Goal: Information Seeking & Learning: Learn about a topic

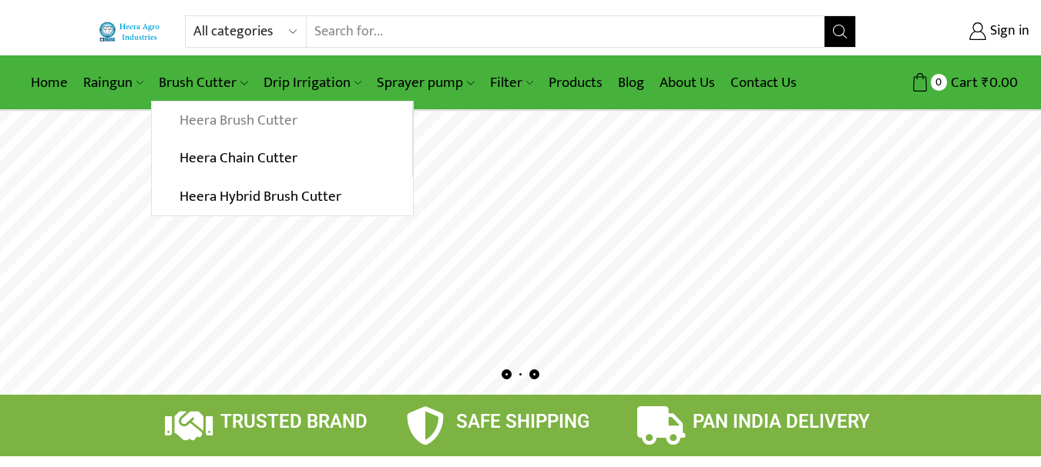
click at [235, 121] on link "Heera Brush Cutter" at bounding box center [282, 121] width 260 height 39
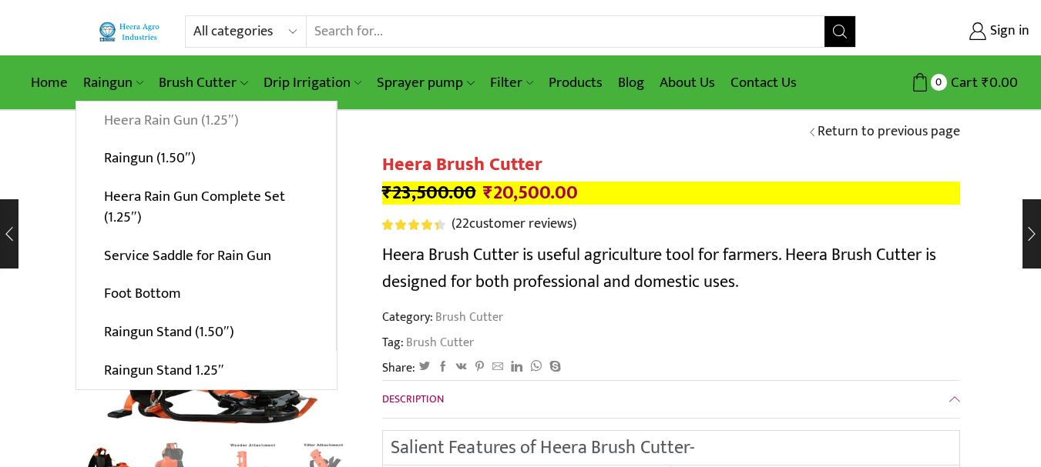
click at [148, 117] on link "Heera Rain Gun (1.25″)" at bounding box center [206, 121] width 260 height 39
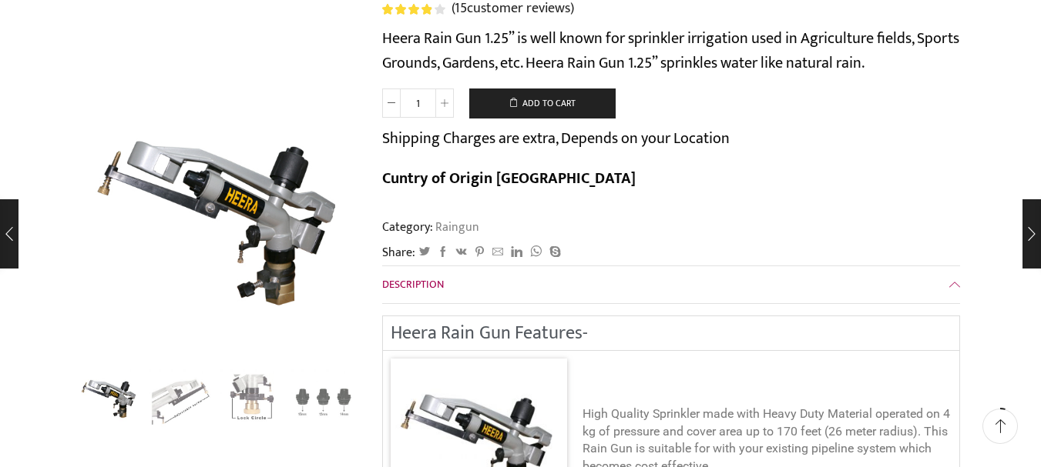
scroll to position [308, 0]
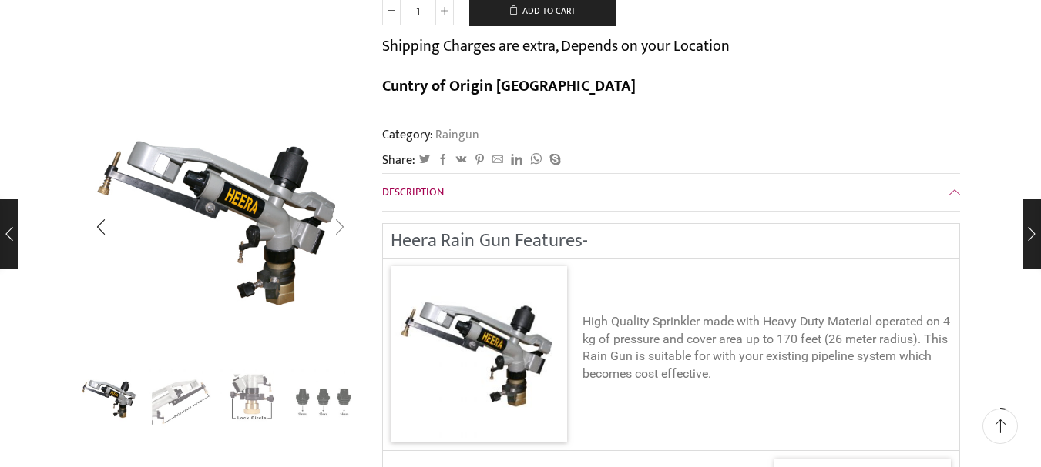
click at [337, 231] on div "Next slide" at bounding box center [339, 227] width 39 height 39
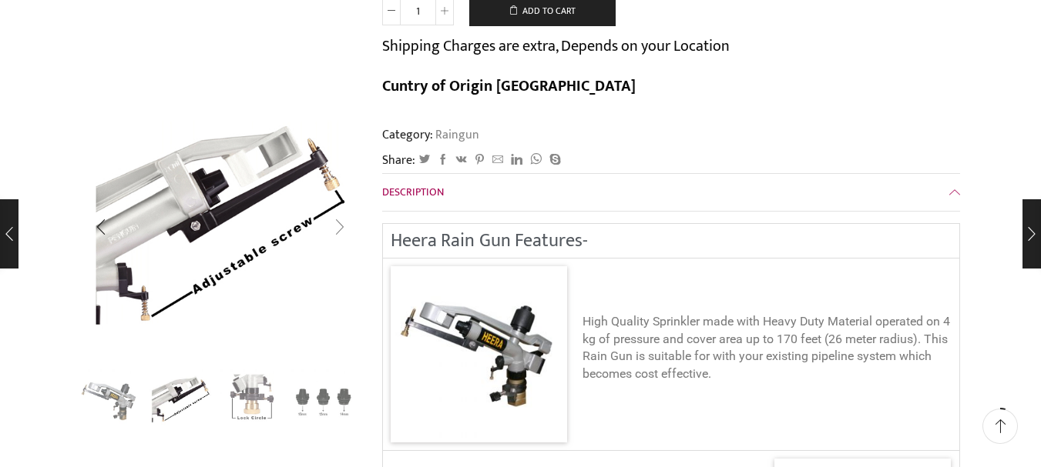
click at [337, 231] on div "Next slide" at bounding box center [339, 227] width 39 height 39
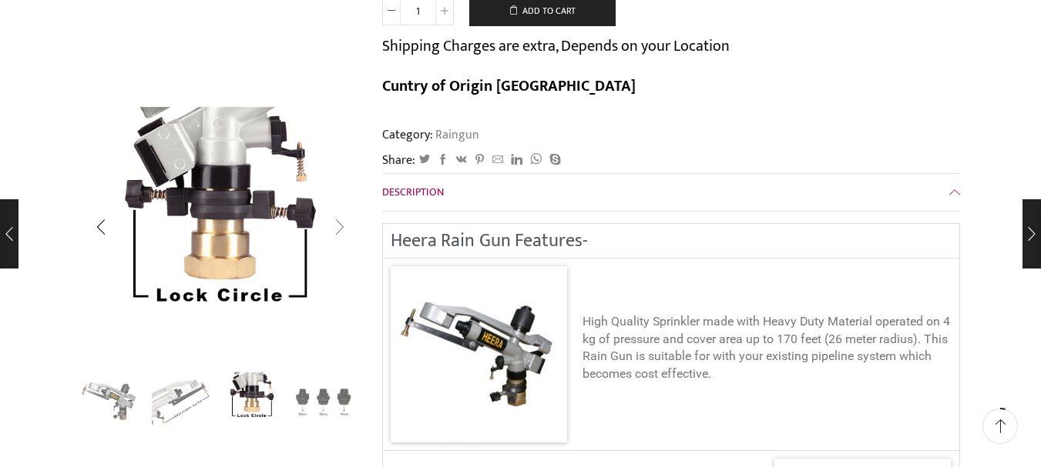
click at [337, 231] on div "Next slide" at bounding box center [339, 227] width 39 height 39
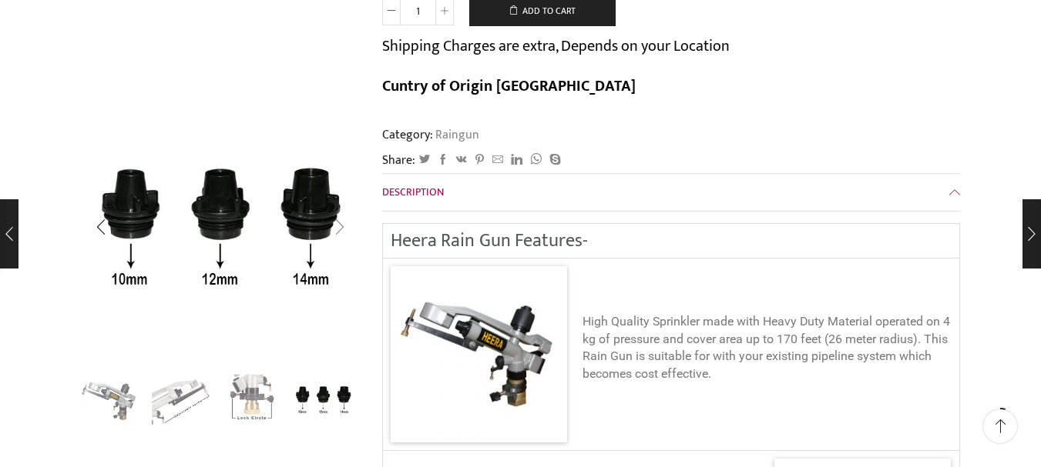
click at [337, 231] on div "Next slide" at bounding box center [339, 227] width 39 height 39
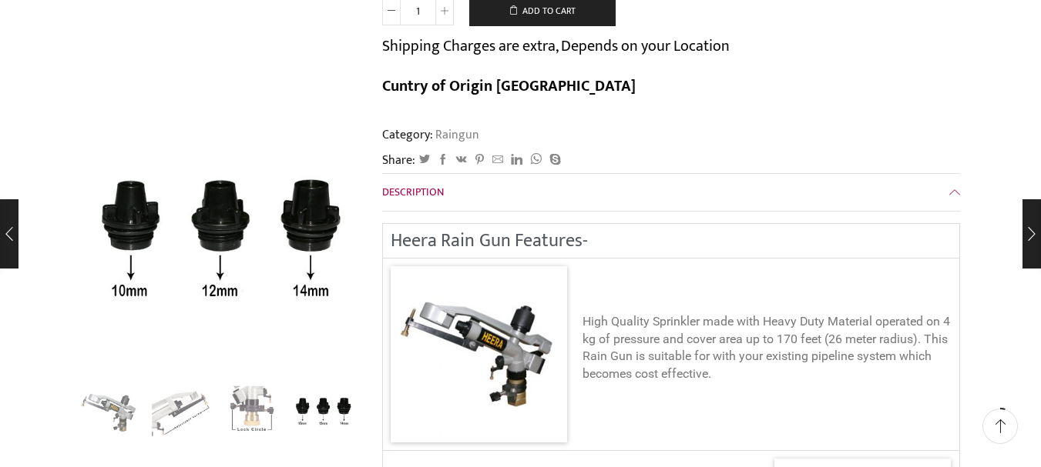
scroll to position [0, 0]
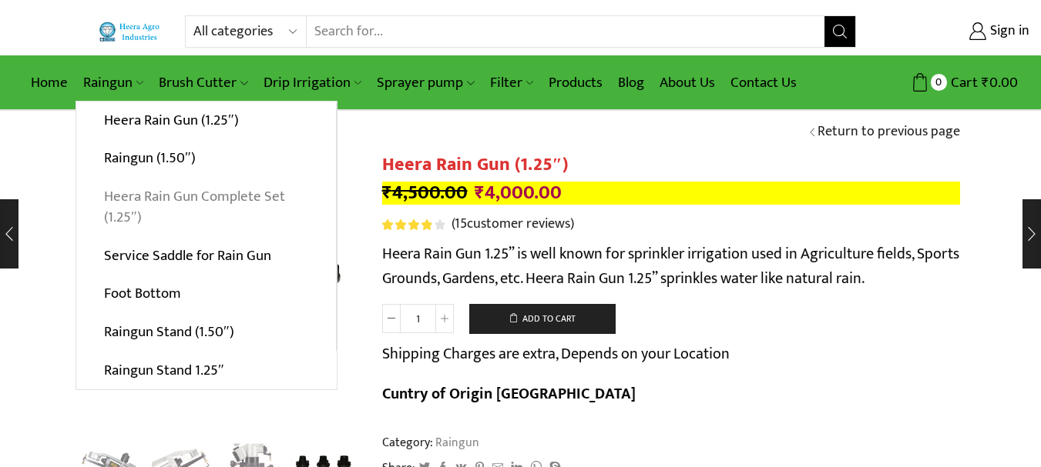
click at [147, 201] on link "Heera Rain Gun Complete Set (1.25″)" at bounding box center [206, 207] width 260 height 59
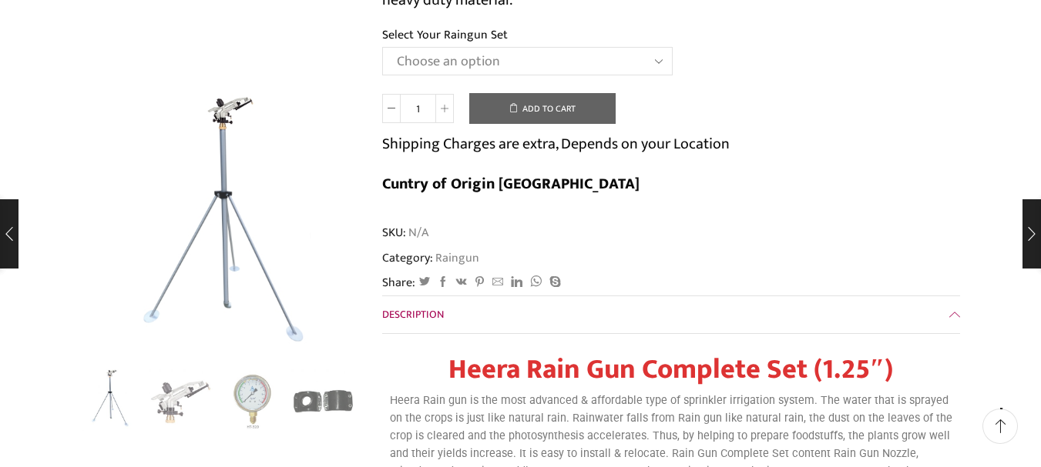
scroll to position [308, 0]
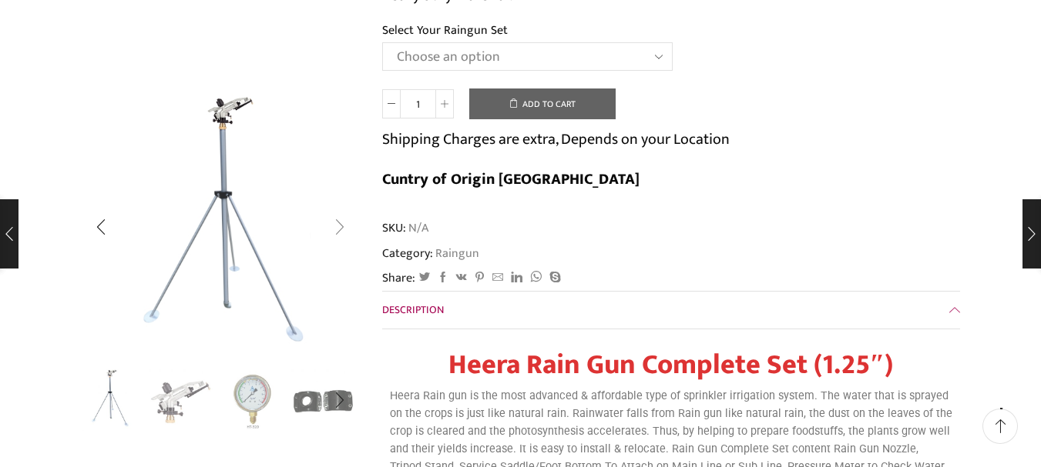
click at [338, 219] on div "Next slide" at bounding box center [339, 227] width 39 height 39
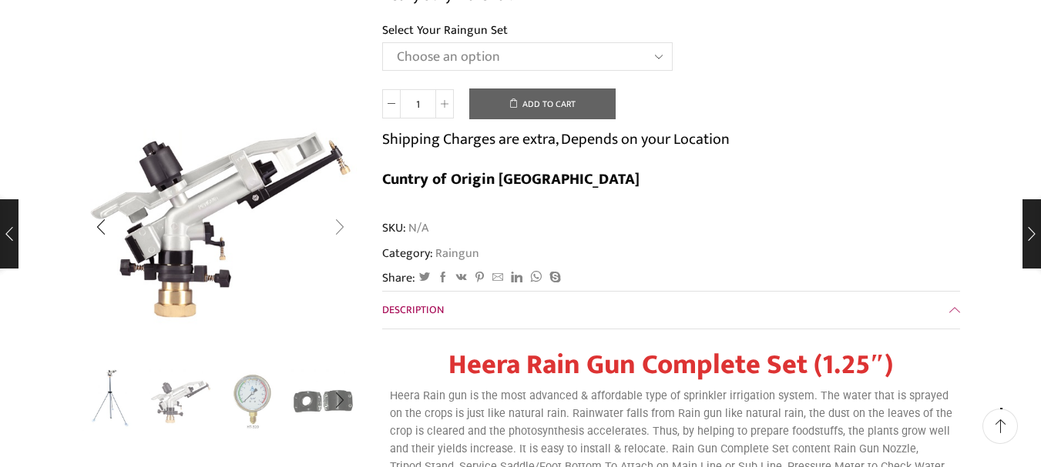
click at [338, 219] on div "Next slide" at bounding box center [339, 227] width 39 height 39
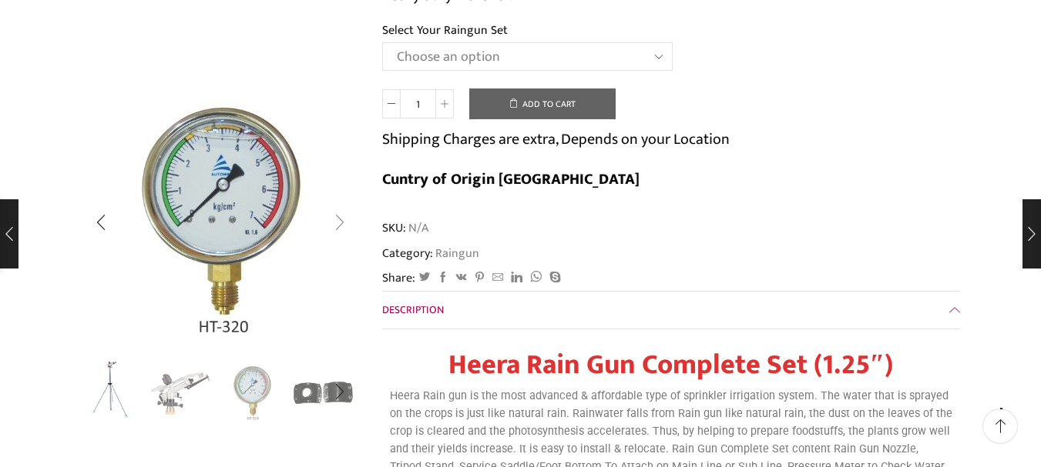
click at [338, 219] on div "Next slide" at bounding box center [339, 223] width 39 height 39
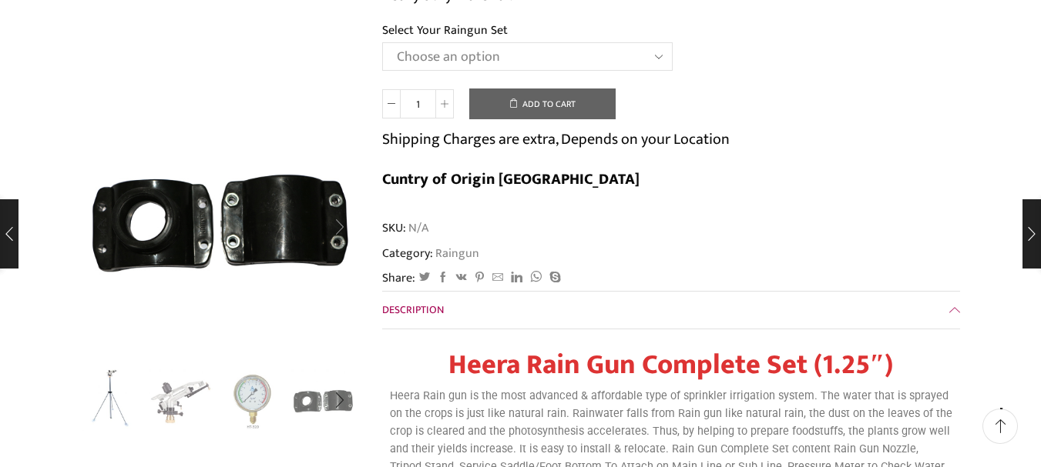
click at [338, 219] on div "Next slide" at bounding box center [339, 227] width 39 height 39
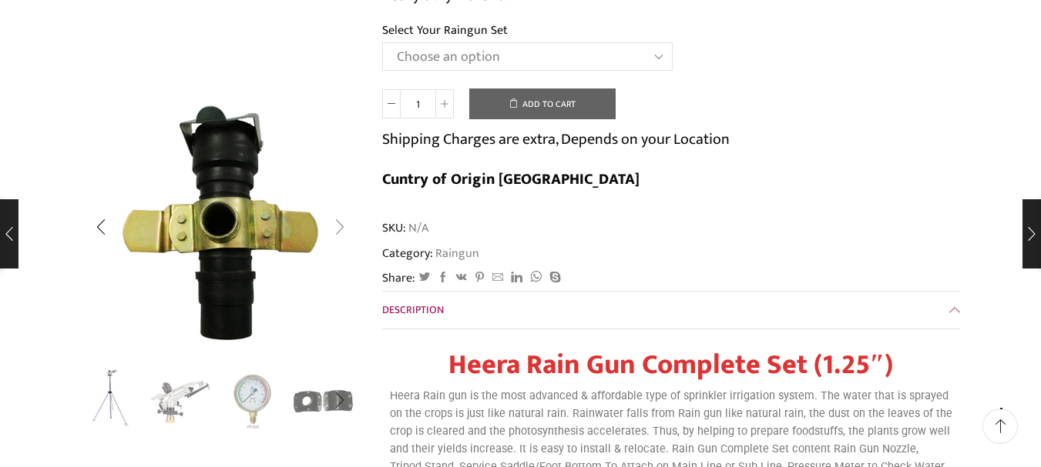
click at [338, 219] on div "Next slide" at bounding box center [339, 227] width 39 height 39
click at [347, 231] on div "Next slide" at bounding box center [339, 227] width 39 height 39
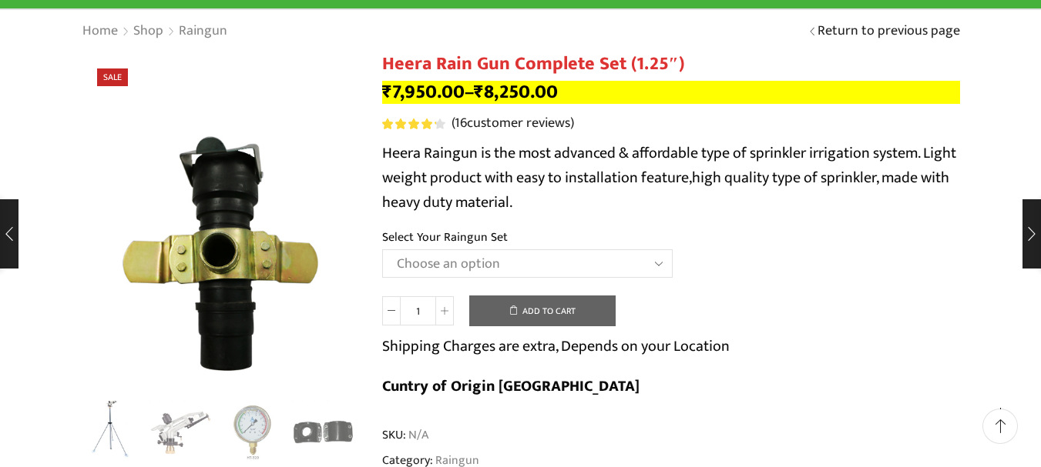
scroll to position [0, 0]
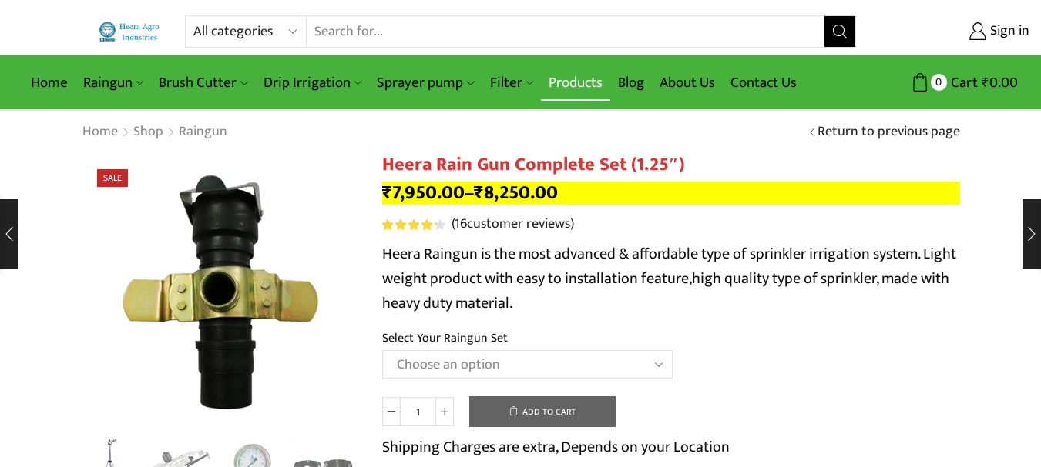
click at [564, 87] on link "Products" at bounding box center [575, 83] width 69 height 36
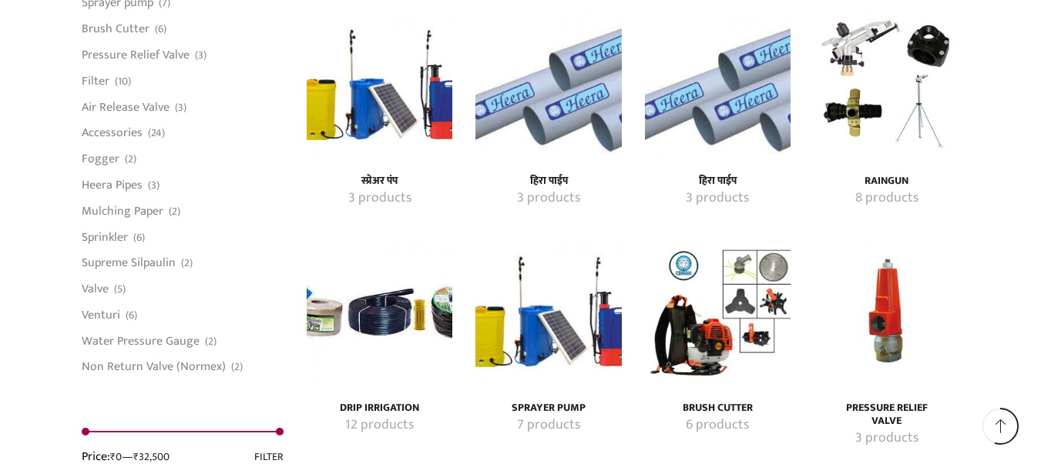
scroll to position [2234, 0]
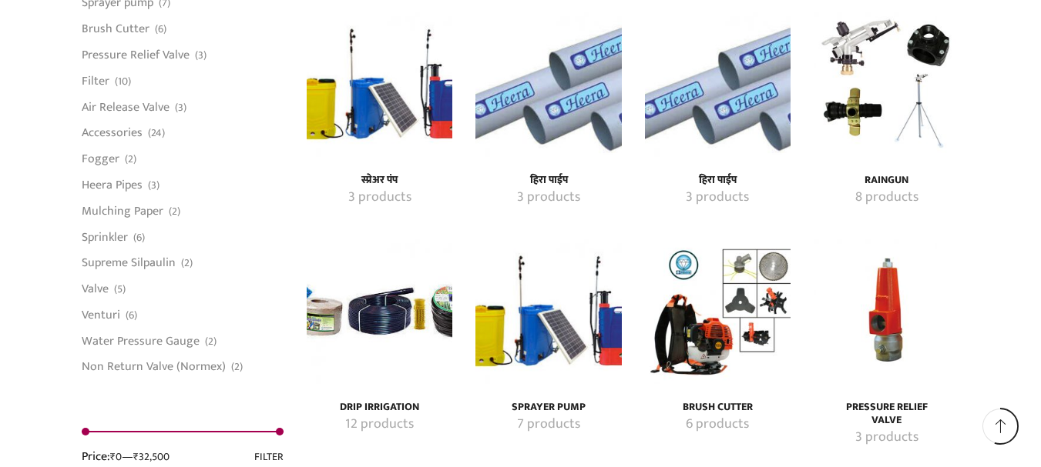
click at [387, 126] on img "Visit product category स्प्रेअर पंप" at bounding box center [380, 85] width 146 height 146
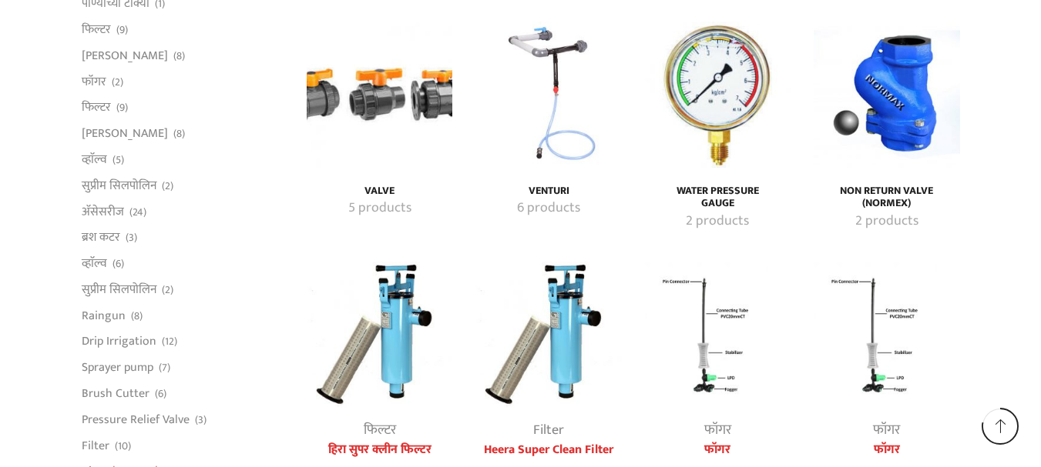
scroll to position [3222, 0]
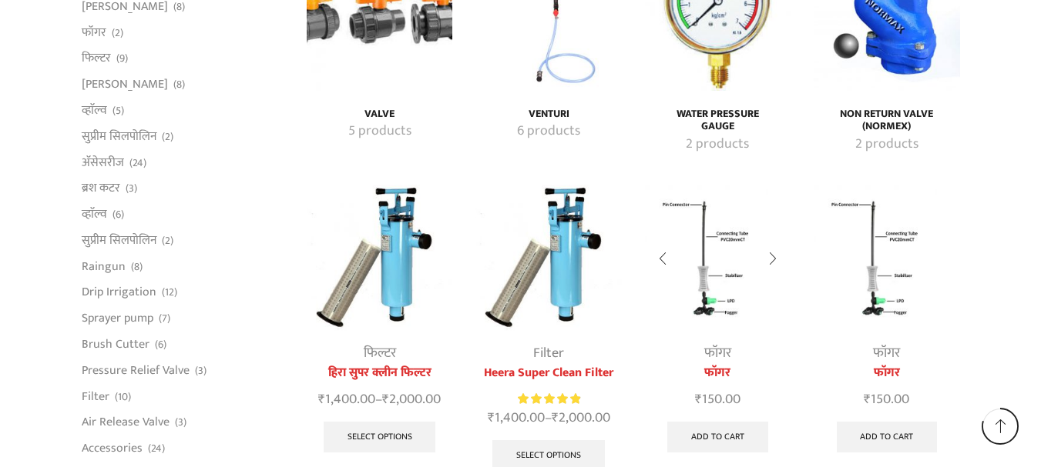
click at [720, 228] on img at bounding box center [718, 258] width 146 height 146
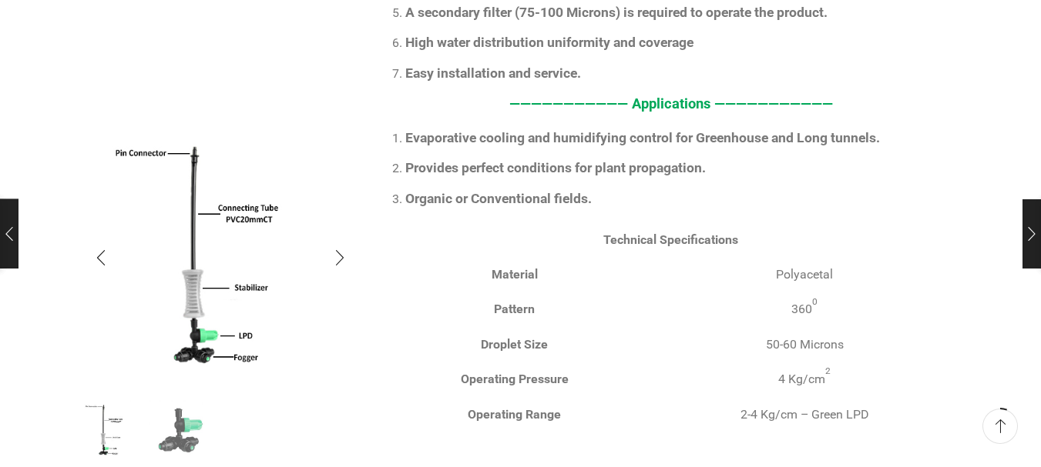
scroll to position [462, 0]
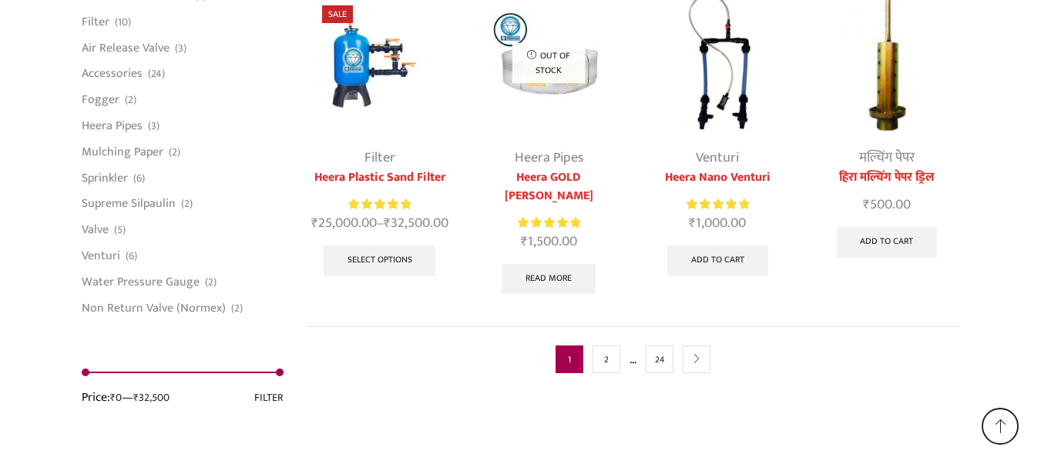
scroll to position [4081, 0]
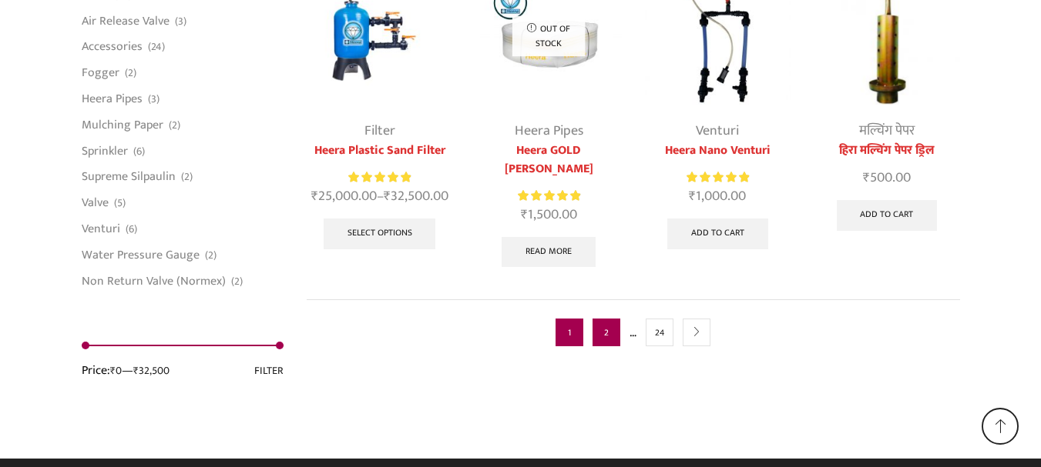
click at [608, 319] on link "2" at bounding box center [606, 333] width 28 height 28
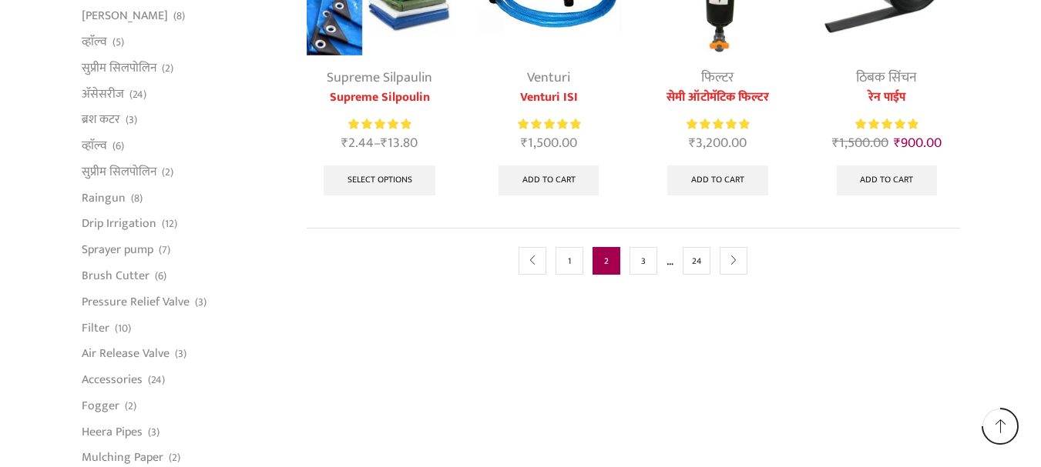
scroll to position [1001, 0]
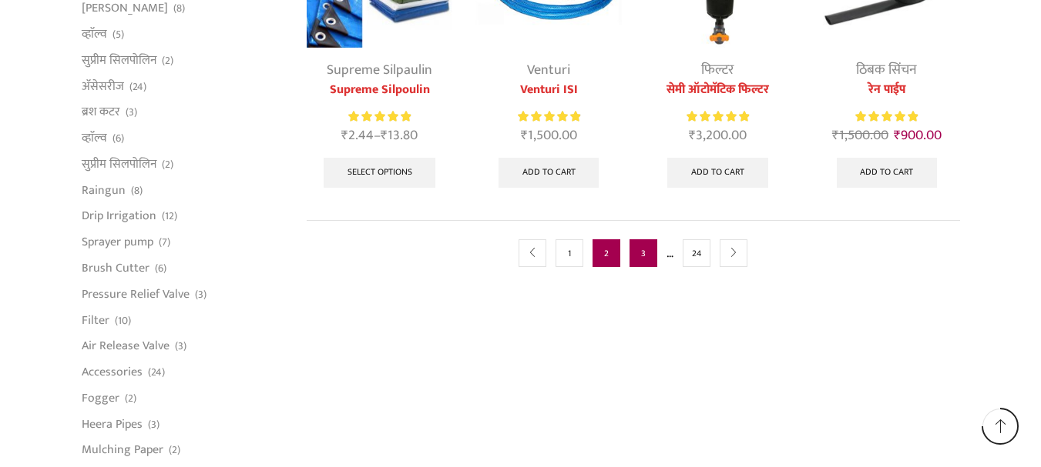
click at [633, 246] on link "3" at bounding box center [643, 254] width 28 height 28
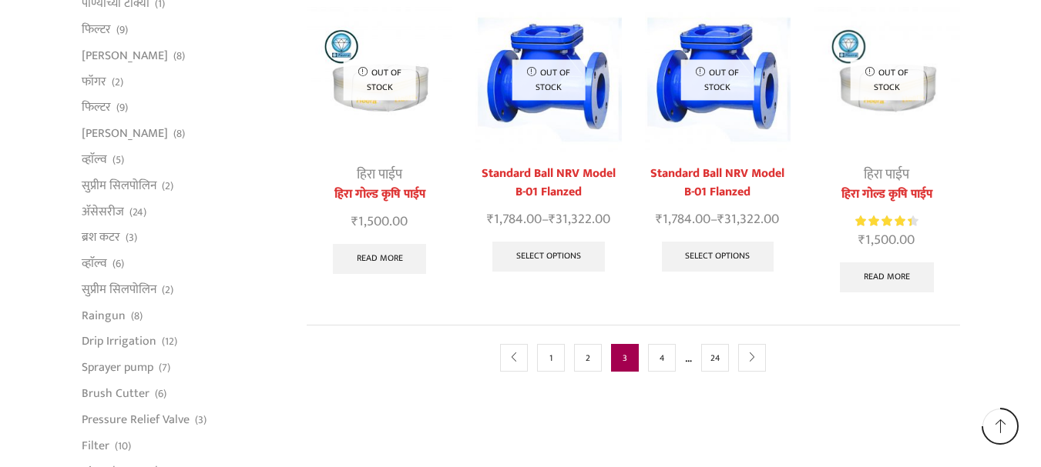
scroll to position [1001, 0]
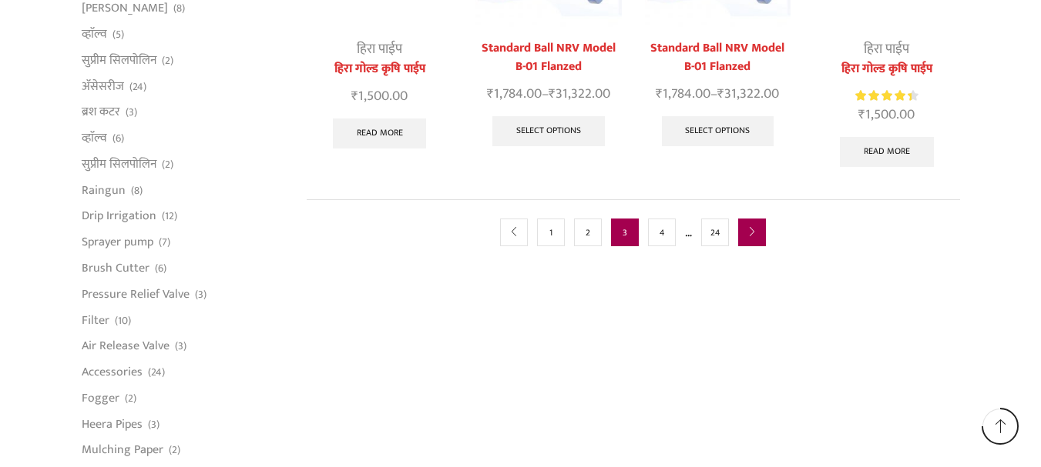
click at [751, 228] on icon "next" at bounding box center [751, 232] width 9 height 9
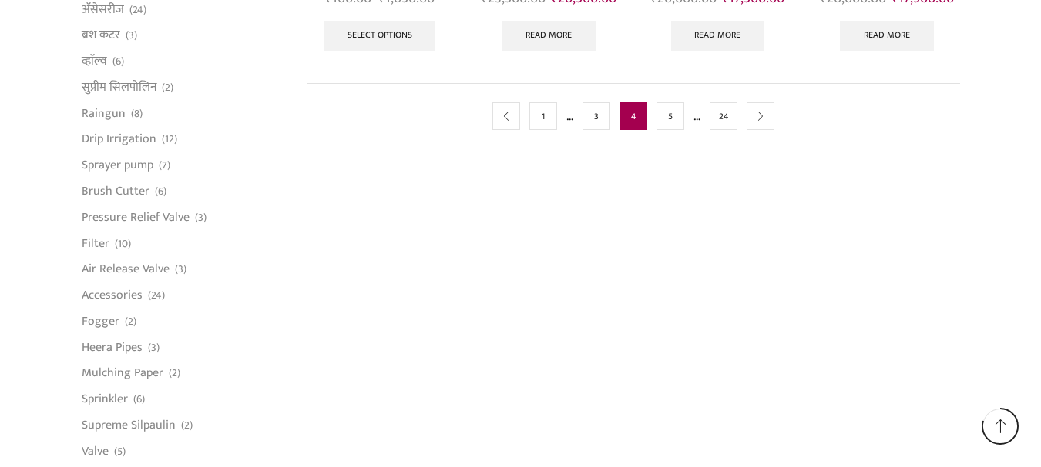
scroll to position [1001, 0]
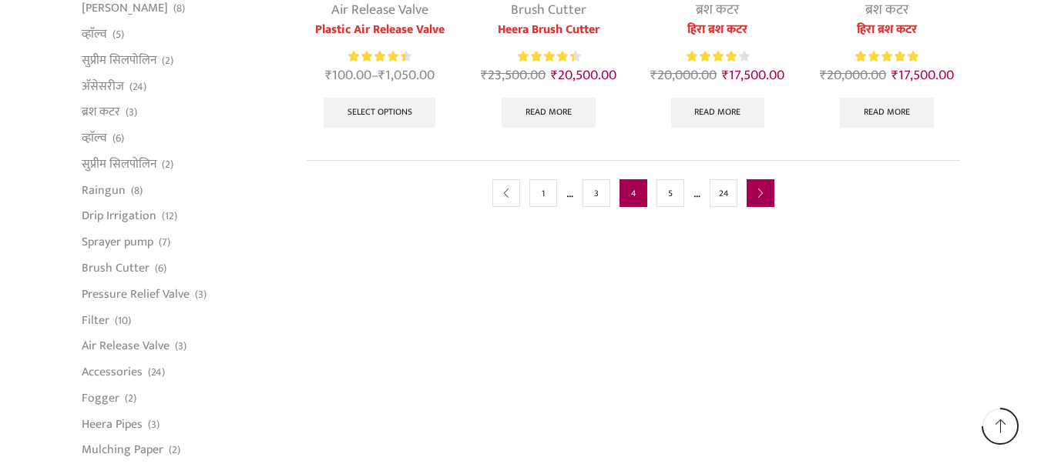
click at [756, 191] on icon "next" at bounding box center [760, 193] width 9 height 9
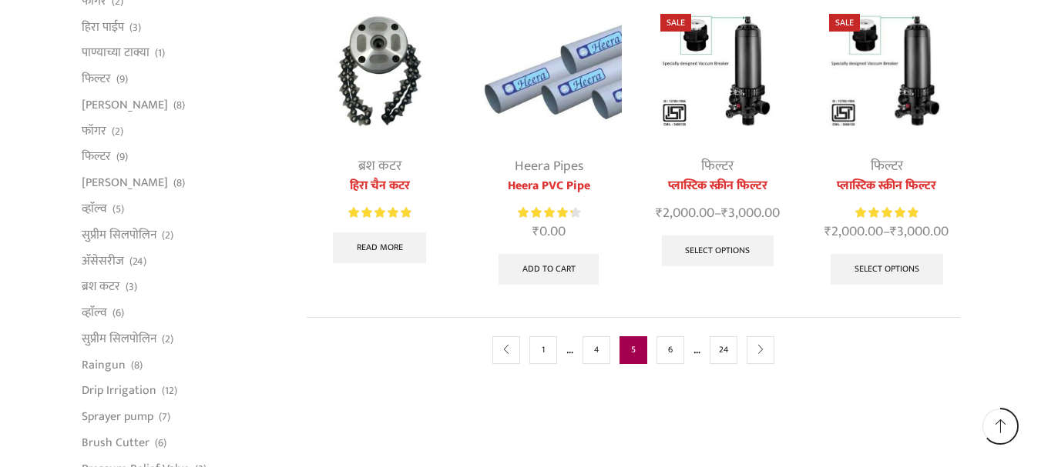
scroll to position [847, 0]
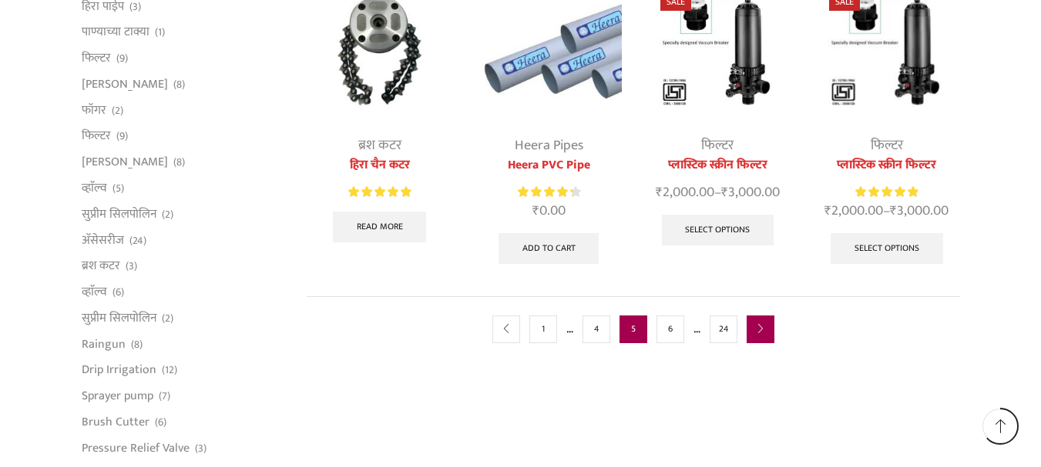
click at [762, 334] on link "next" at bounding box center [760, 330] width 28 height 28
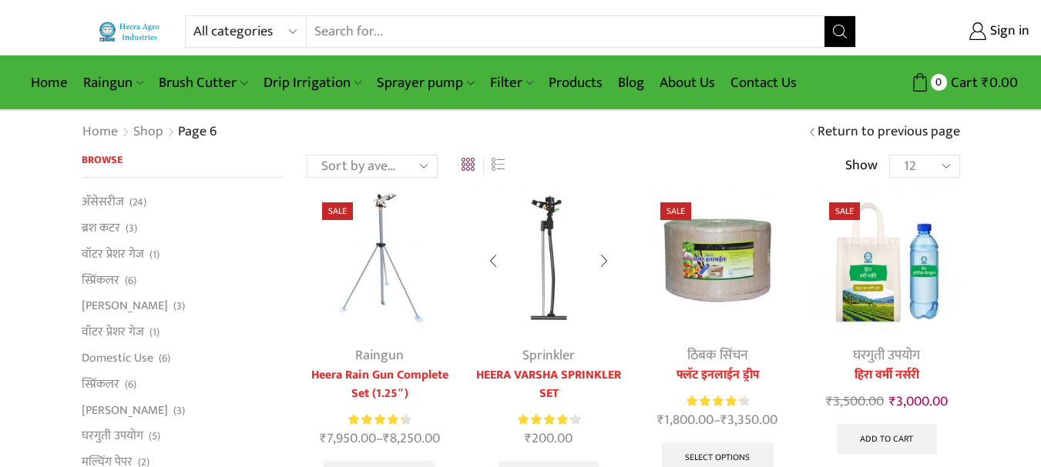
click at [545, 319] on img at bounding box center [548, 260] width 146 height 146
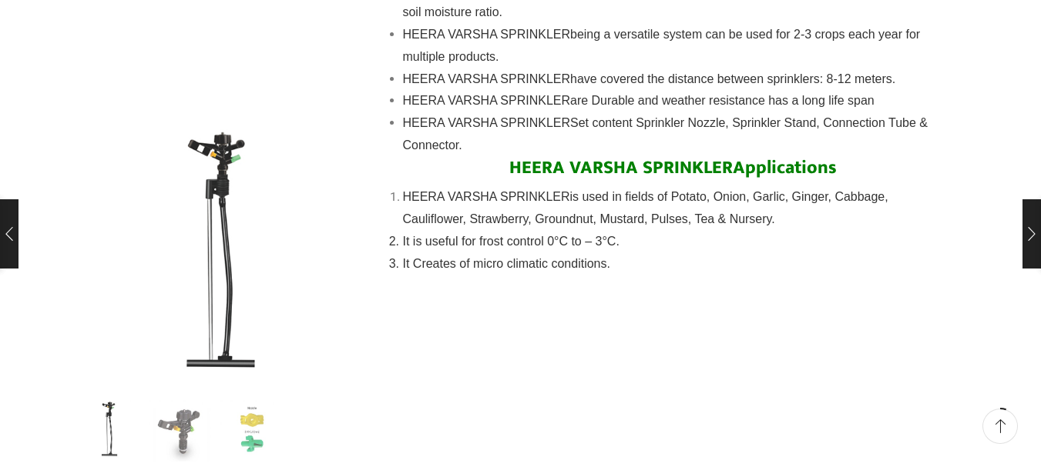
scroll to position [847, 0]
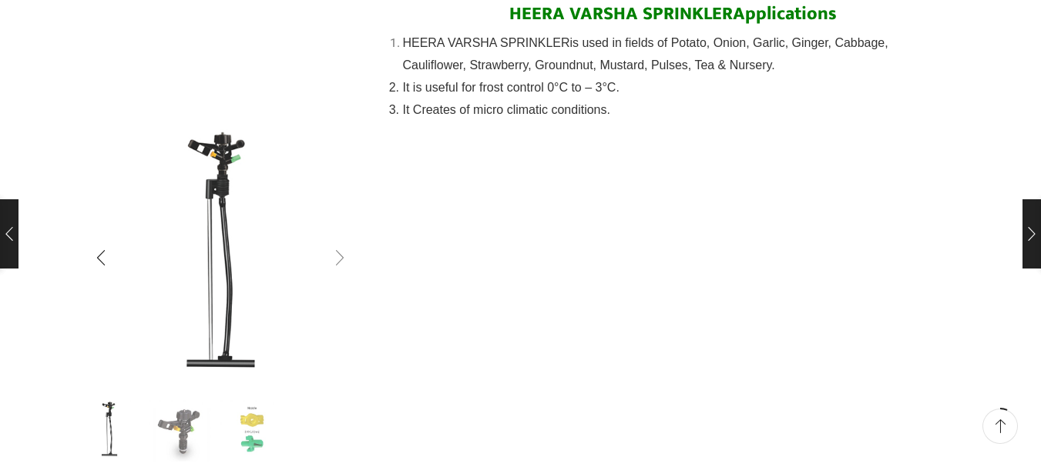
click at [344, 258] on div "Next slide" at bounding box center [339, 258] width 39 height 39
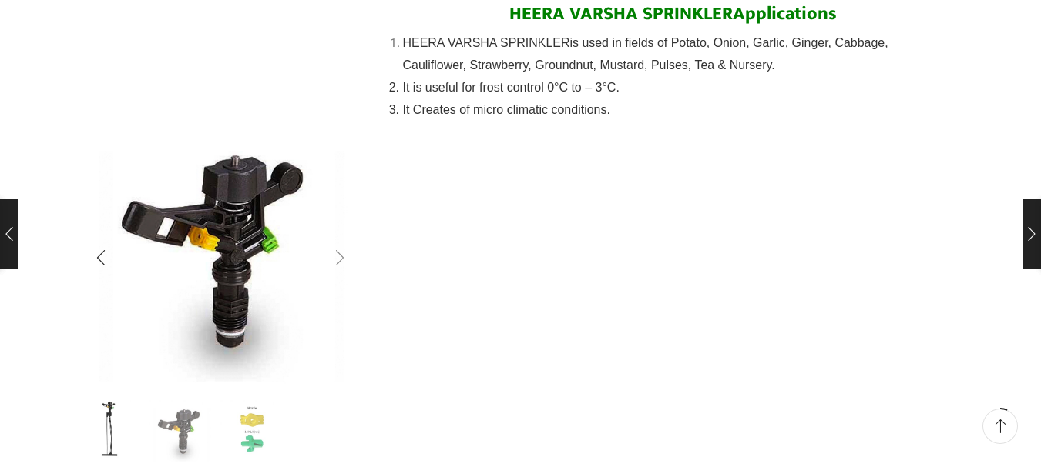
click at [344, 258] on div "Next slide" at bounding box center [339, 258] width 39 height 39
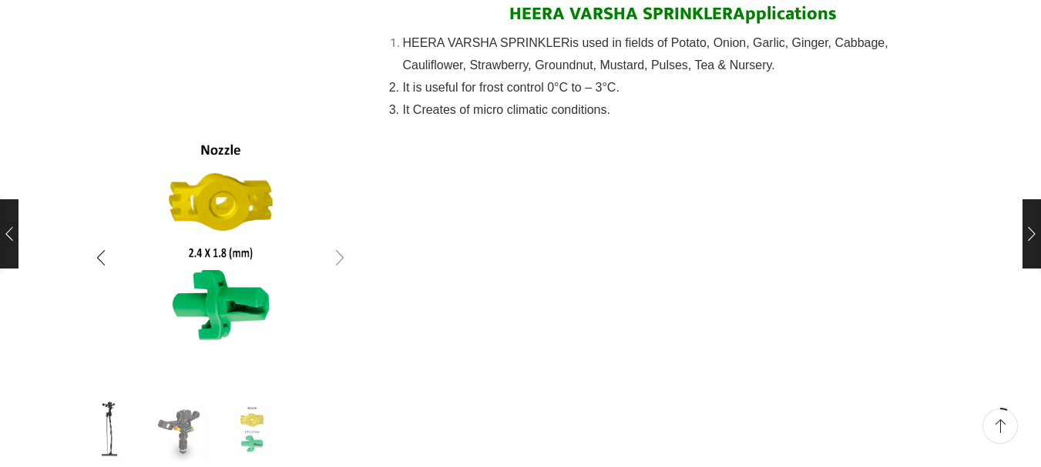
click at [344, 258] on div "Next slide" at bounding box center [339, 258] width 39 height 39
click at [341, 257] on div "Next slide" at bounding box center [339, 258] width 39 height 39
click at [107, 252] on div "Previous slide" at bounding box center [101, 258] width 39 height 39
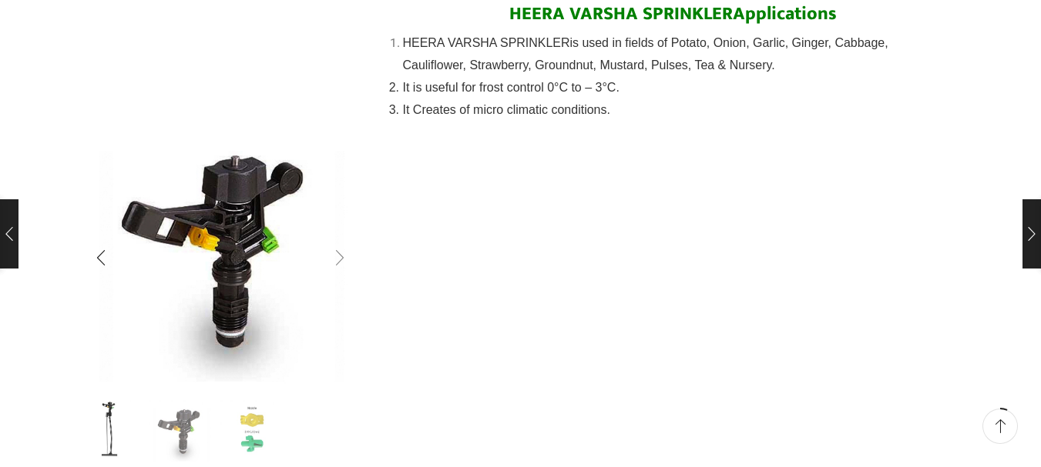
click at [343, 265] on div "Next slide" at bounding box center [339, 258] width 39 height 39
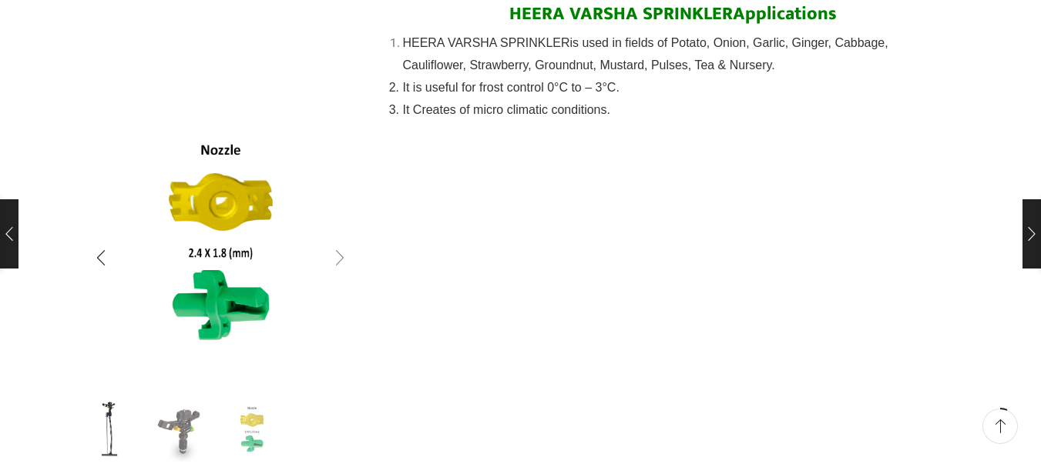
click at [343, 265] on div "Next slide" at bounding box center [339, 258] width 39 height 39
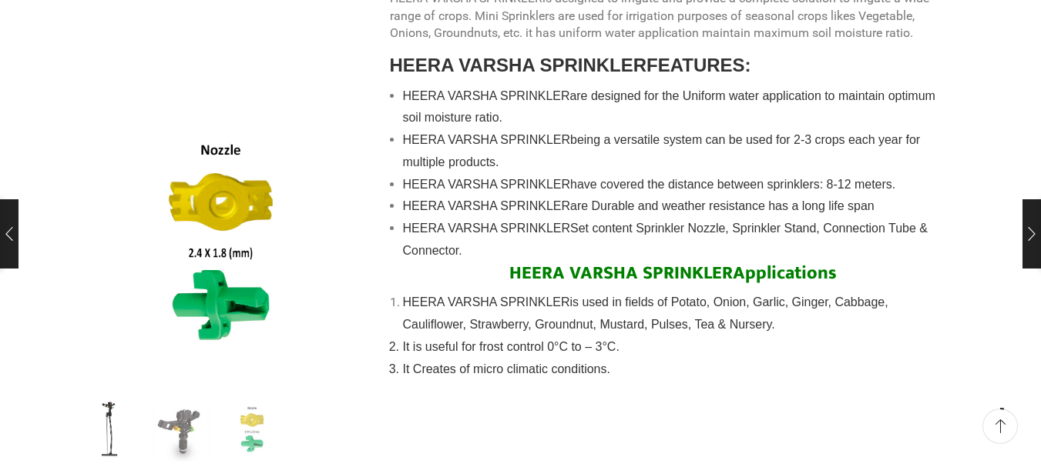
scroll to position [462, 0]
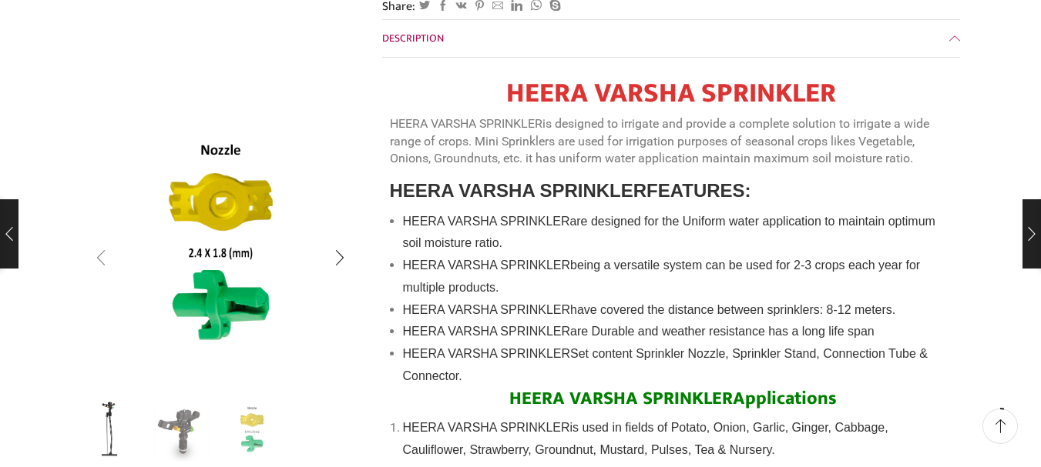
click at [116, 267] on div "Previous slide" at bounding box center [101, 258] width 39 height 39
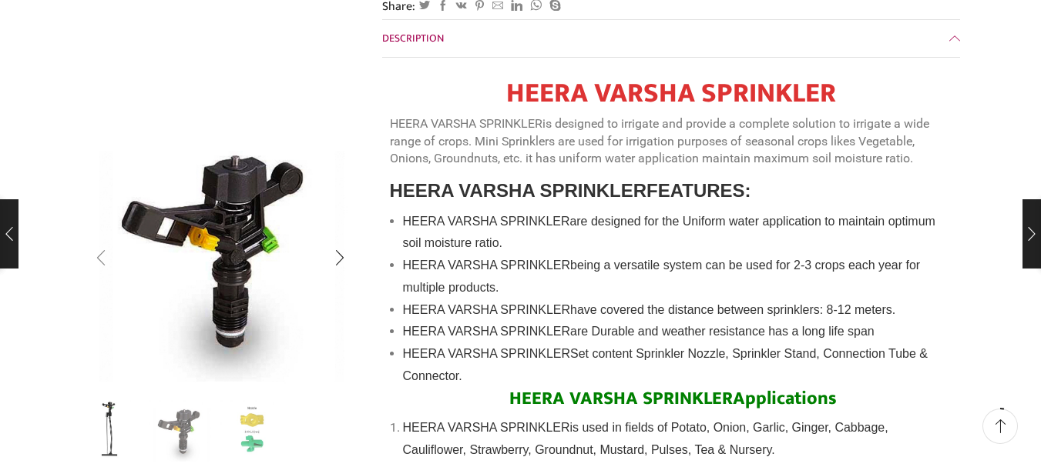
click at [116, 267] on div "Previous slide" at bounding box center [101, 258] width 39 height 39
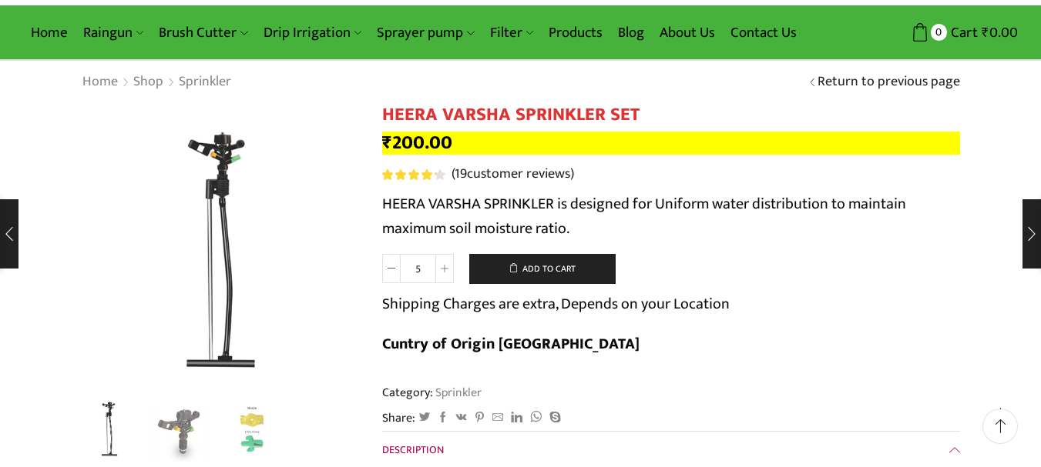
scroll to position [77, 0]
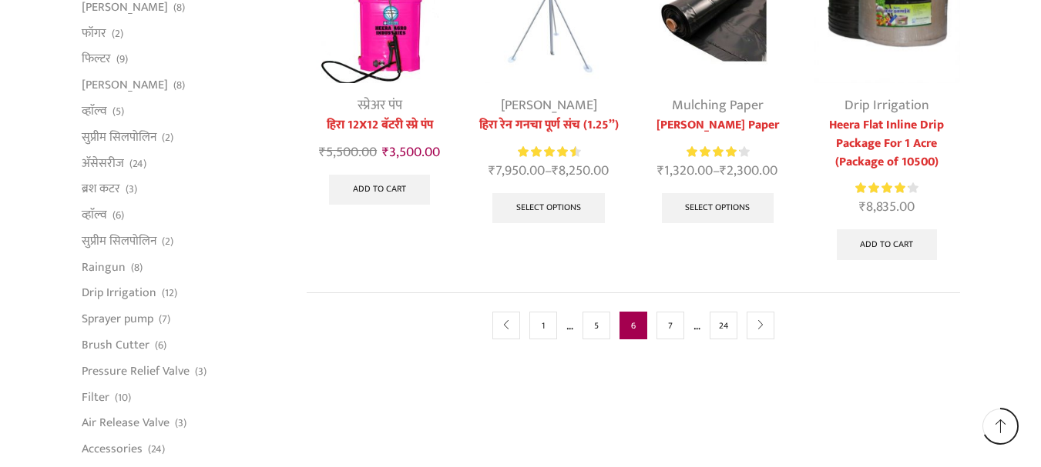
scroll to position [847, 0]
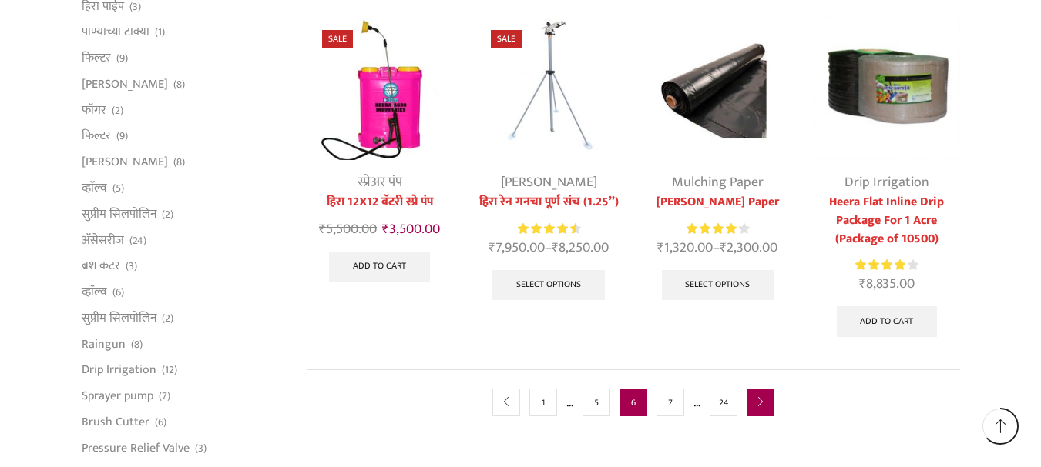
click at [757, 406] on icon "next" at bounding box center [760, 402] width 9 height 9
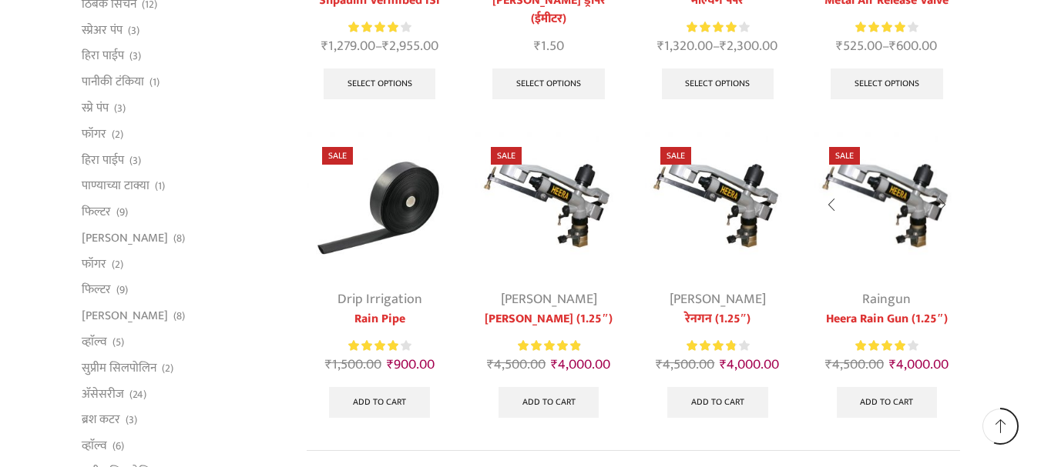
scroll to position [847, 0]
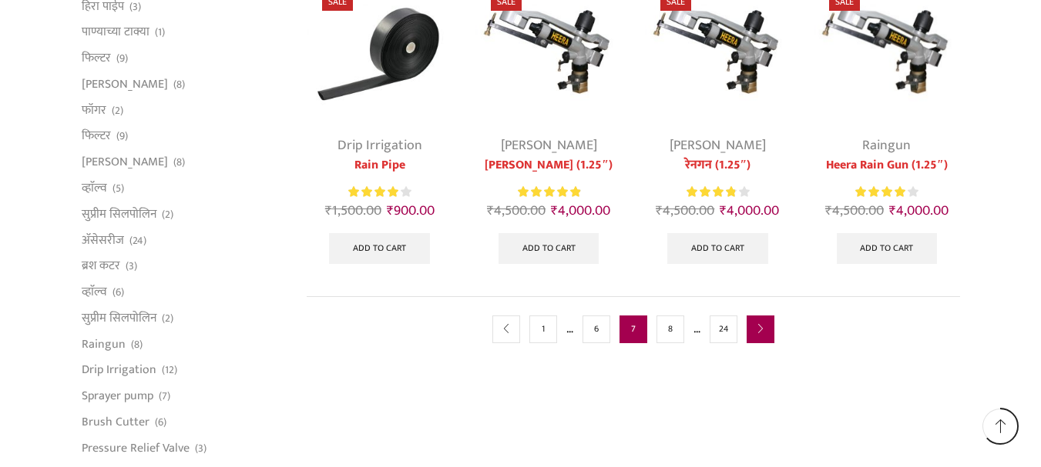
click at [755, 328] on link "next" at bounding box center [760, 330] width 28 height 28
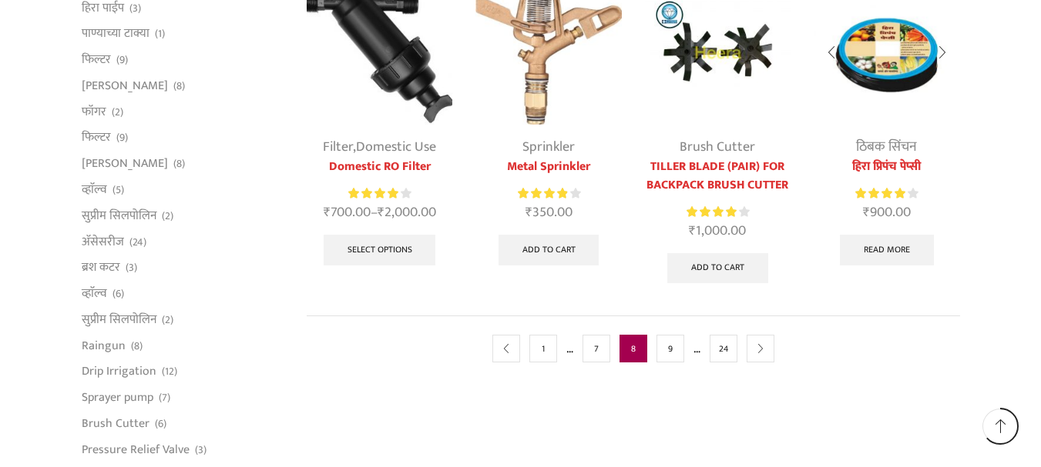
scroll to position [847, 0]
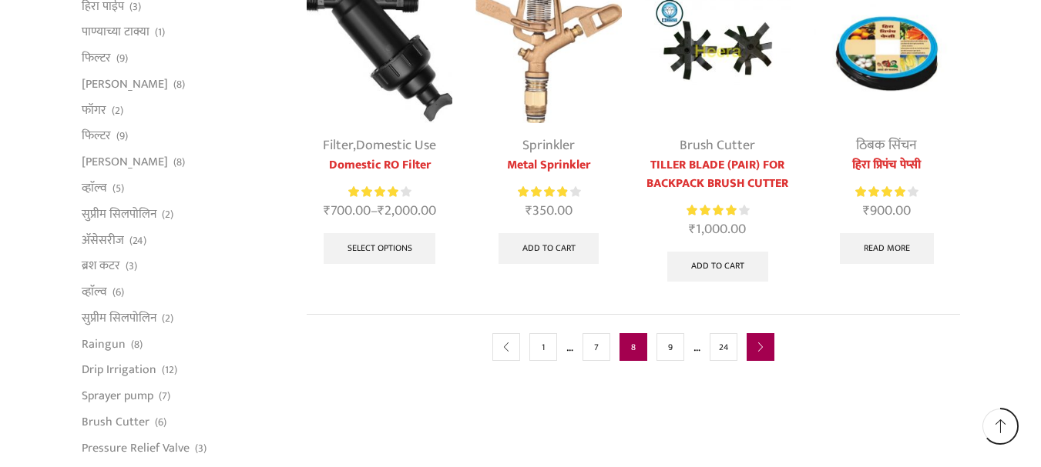
click at [760, 349] on icon "next" at bounding box center [760, 347] width 9 height 9
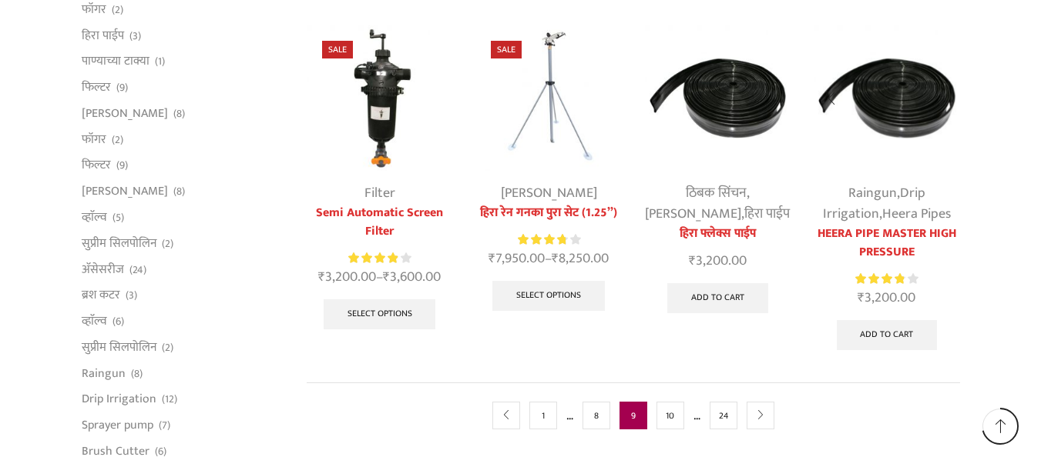
scroll to position [1078, 0]
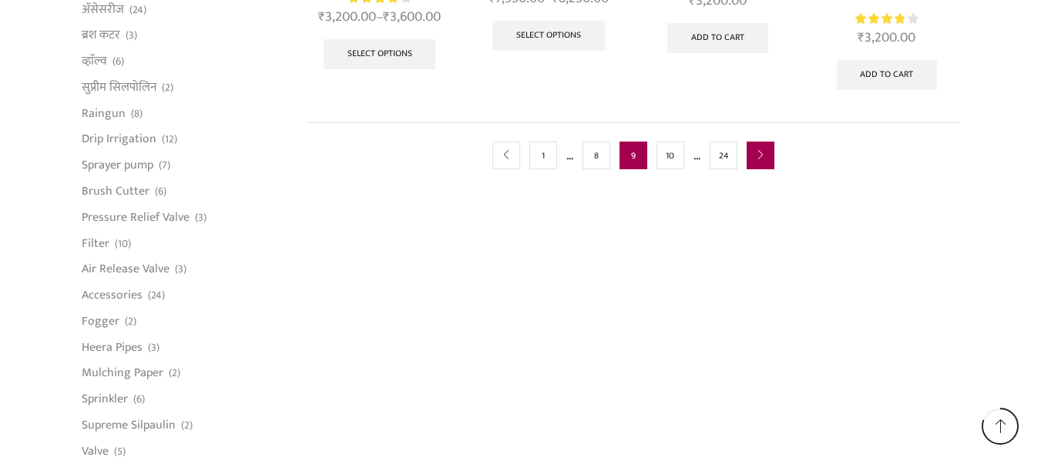
click at [757, 145] on link "next" at bounding box center [760, 156] width 28 height 28
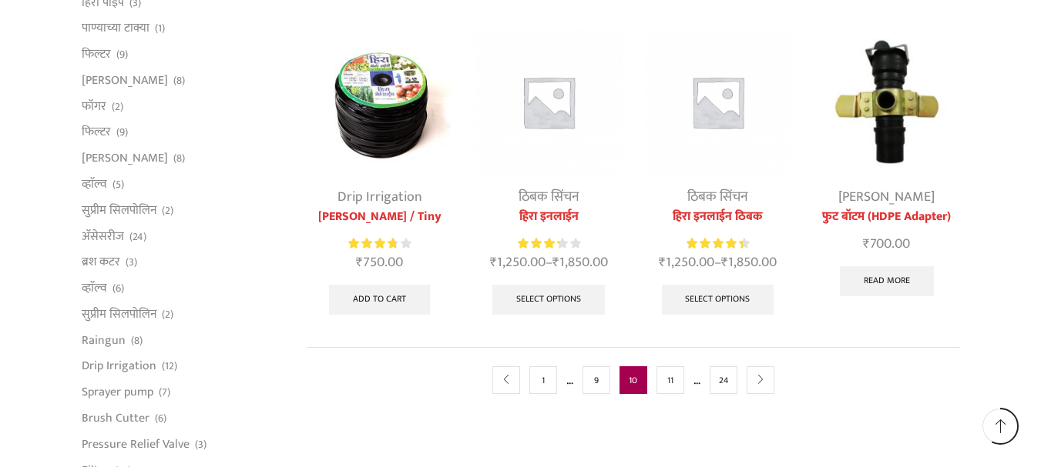
scroll to position [924, 0]
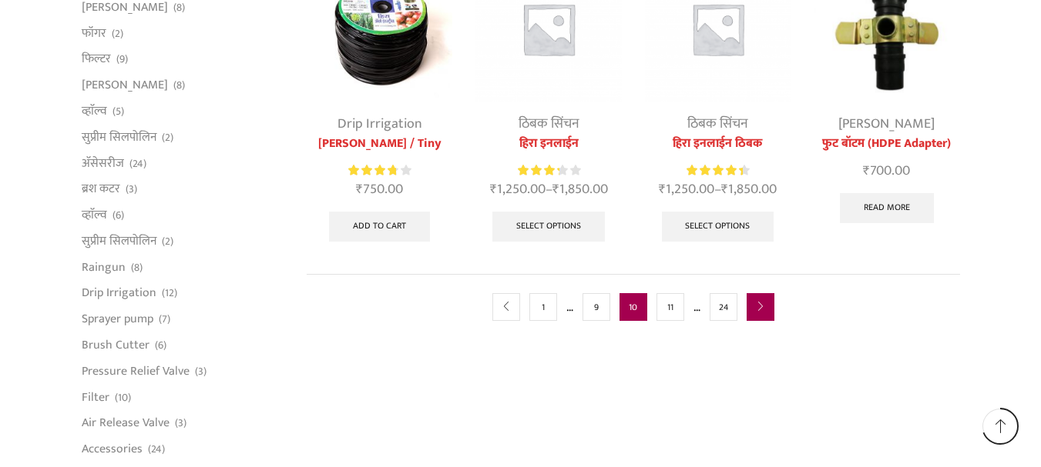
click at [761, 312] on icon "next" at bounding box center [760, 307] width 9 height 9
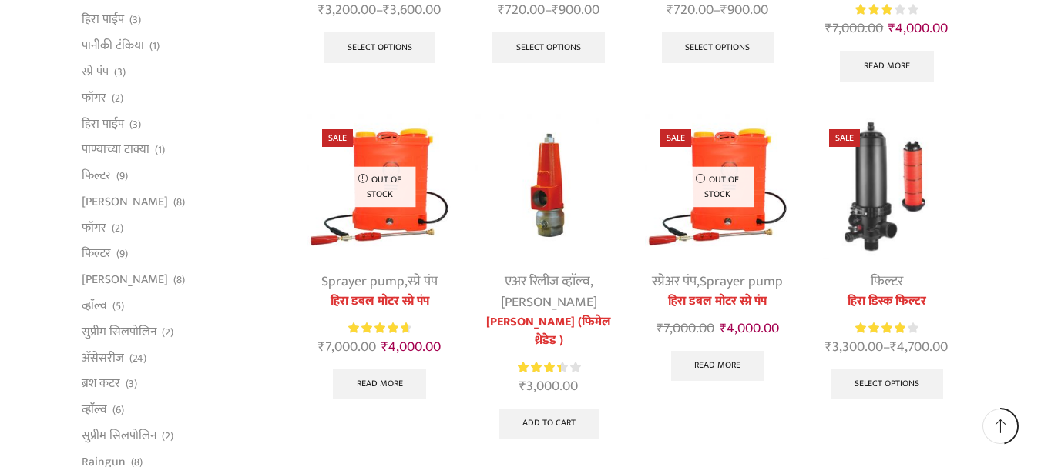
scroll to position [847, 0]
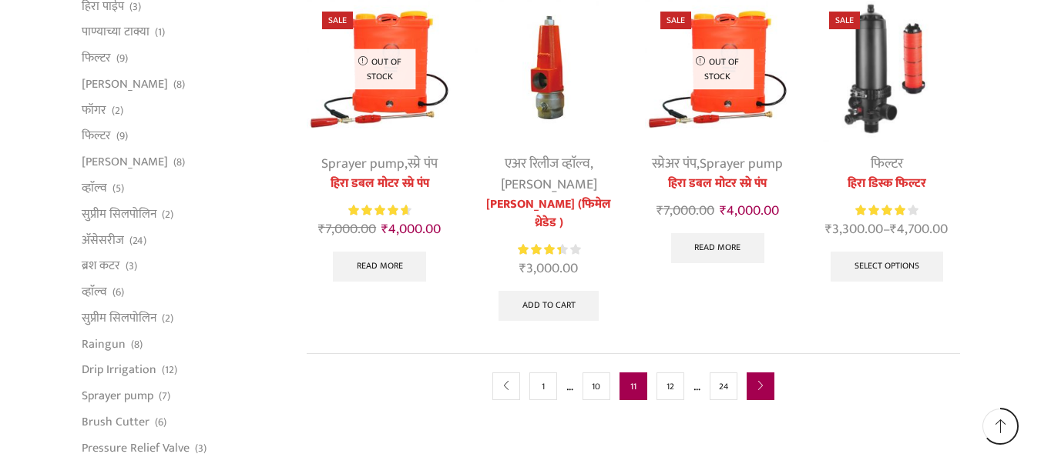
click at [766, 382] on link "next" at bounding box center [760, 387] width 28 height 28
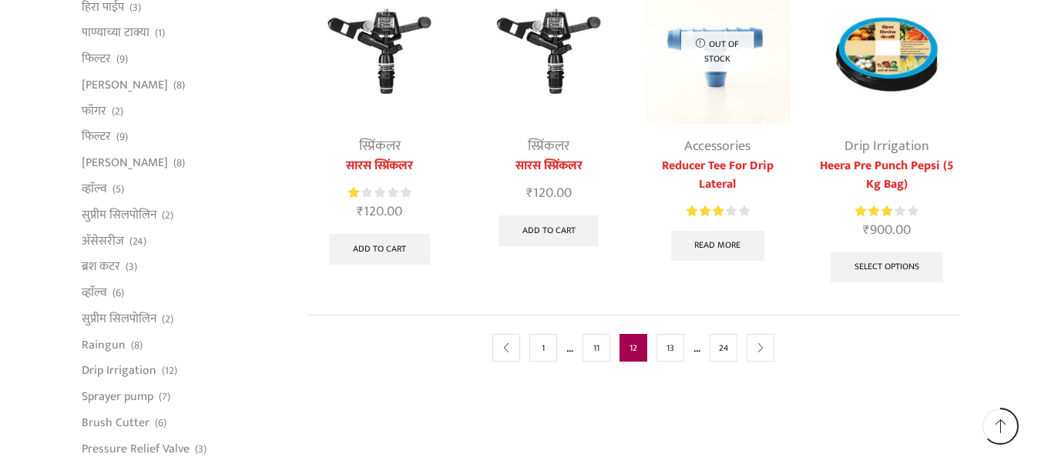
scroll to position [847, 0]
click at [759, 346] on icon "next" at bounding box center [760, 347] width 9 height 9
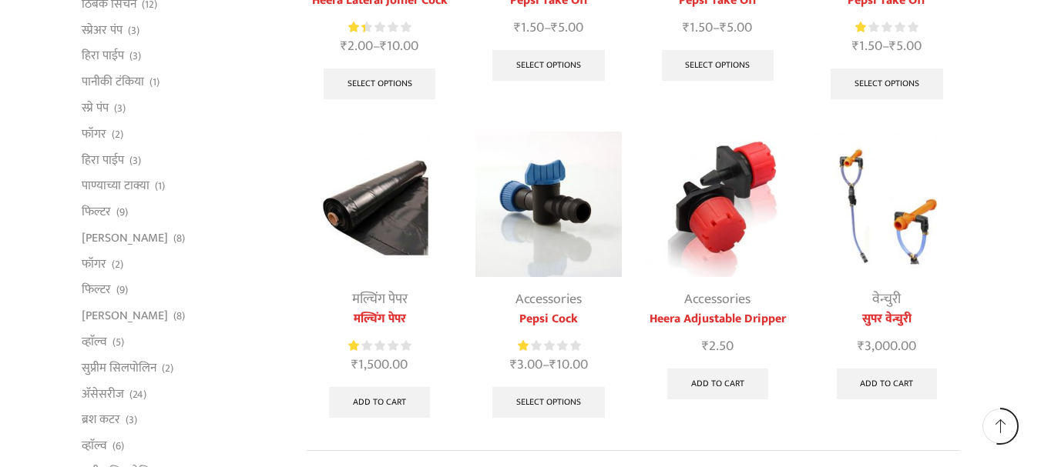
scroll to position [1078, 0]
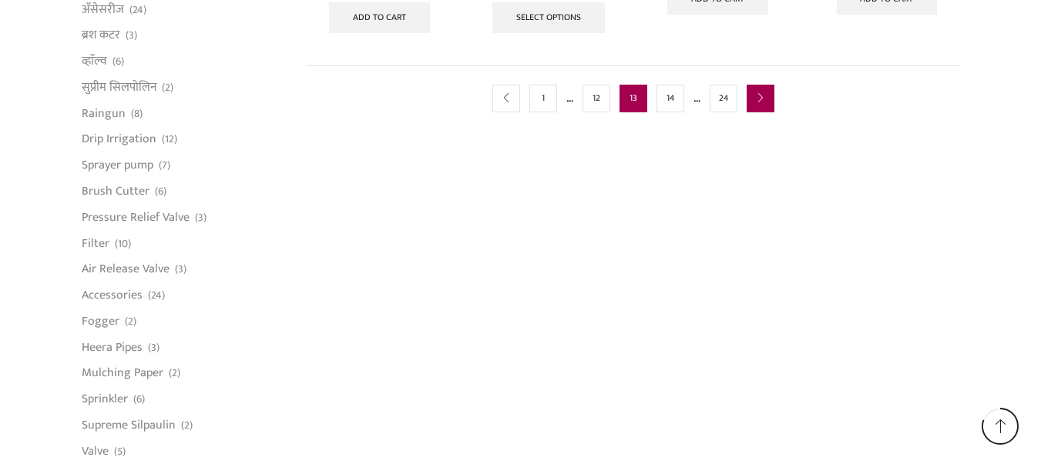
click at [766, 98] on link "next" at bounding box center [760, 99] width 28 height 28
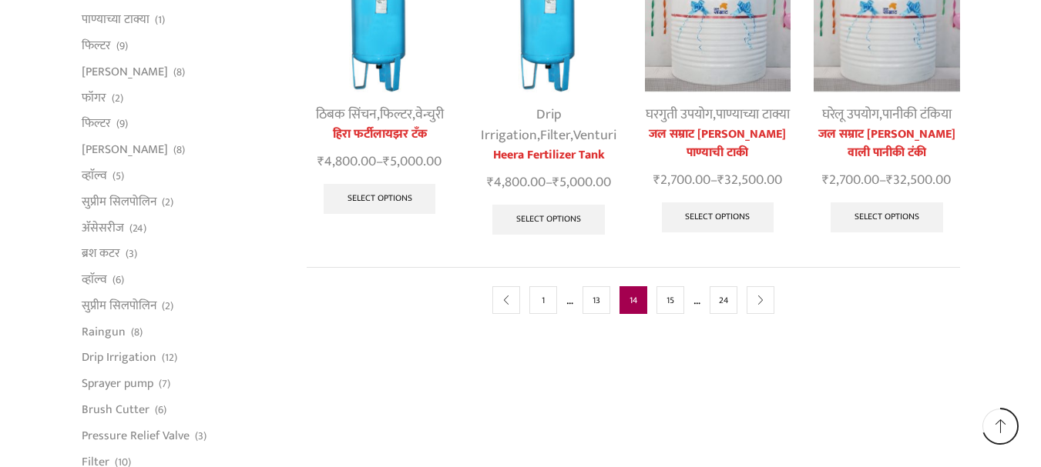
scroll to position [924, 0]
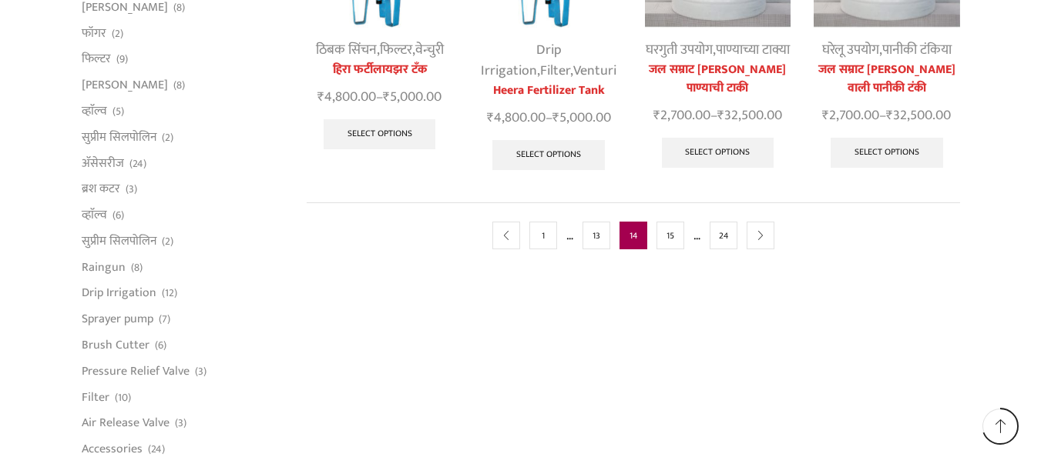
click at [773, 250] on link "next" at bounding box center [760, 236] width 28 height 28
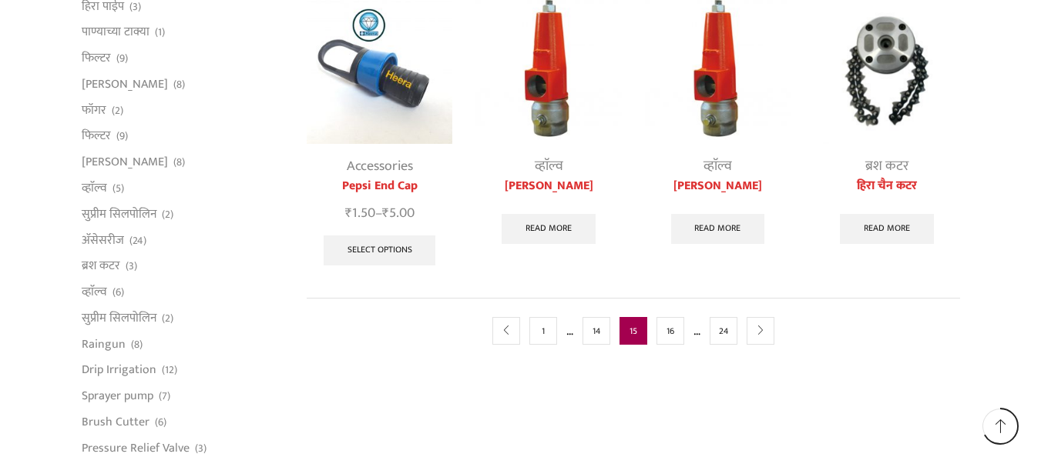
scroll to position [1078, 0]
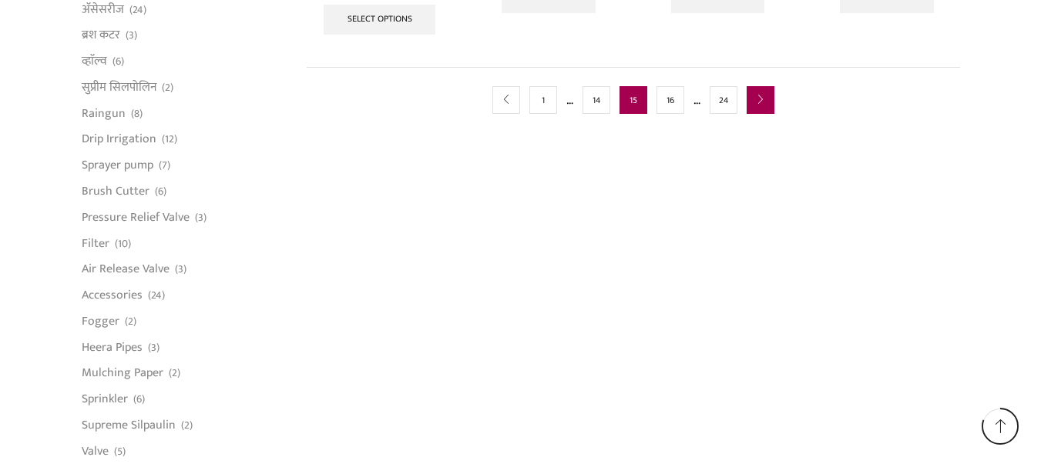
click at [765, 106] on link "next" at bounding box center [760, 100] width 28 height 28
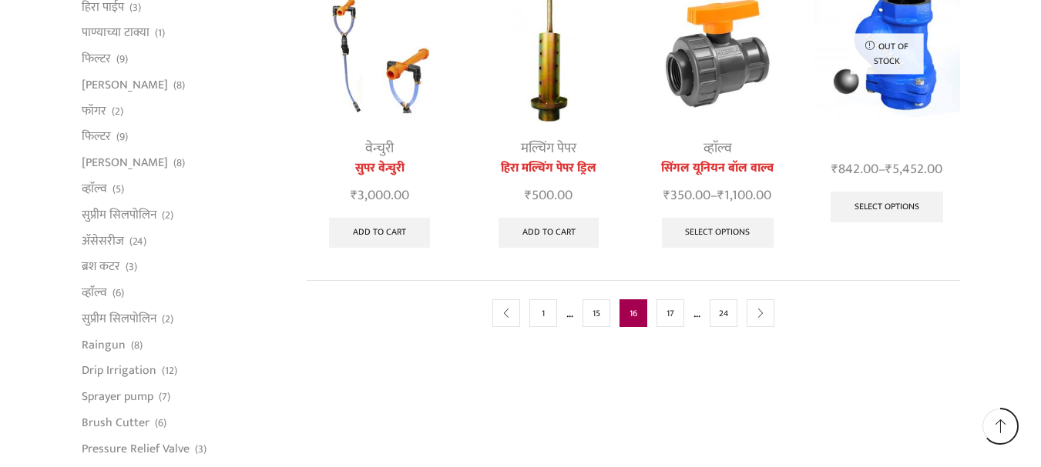
scroll to position [847, 0]
click at [766, 317] on link "next" at bounding box center [760, 313] width 28 height 28
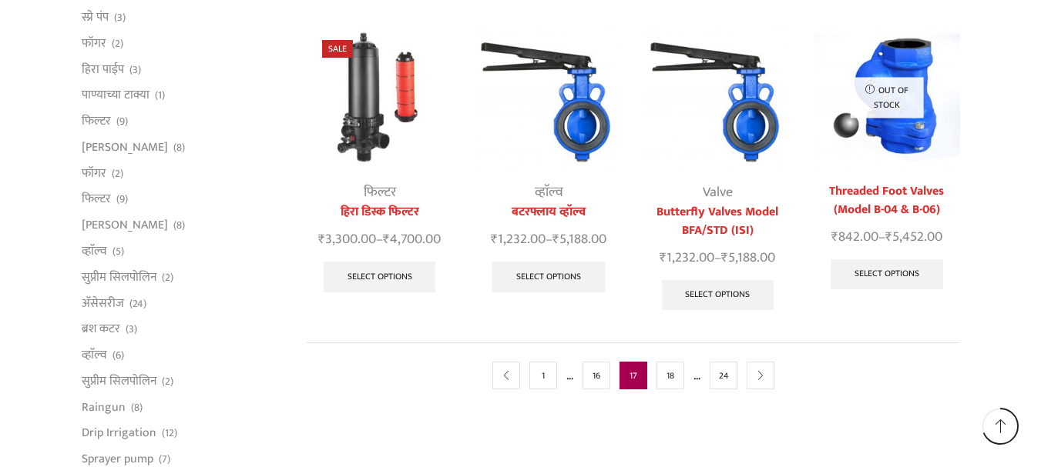
scroll to position [924, 0]
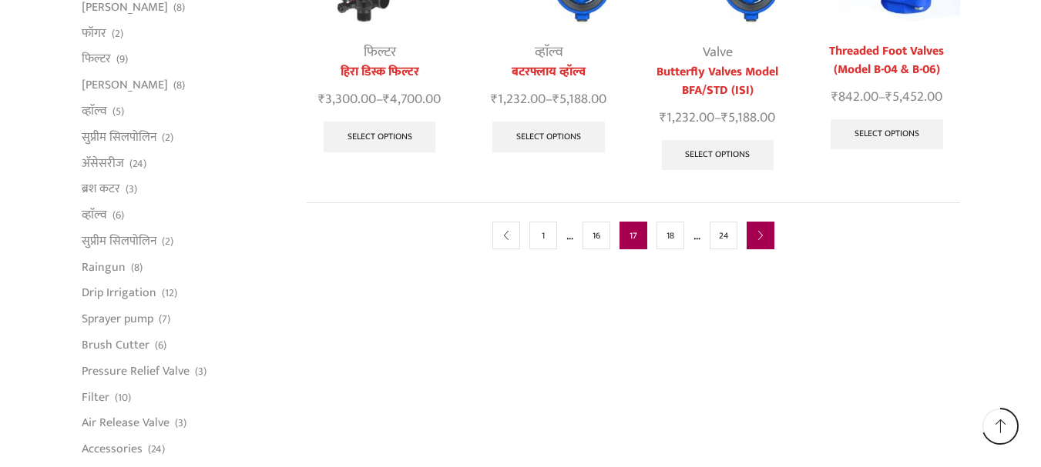
click at [767, 243] on link "next" at bounding box center [760, 236] width 28 height 28
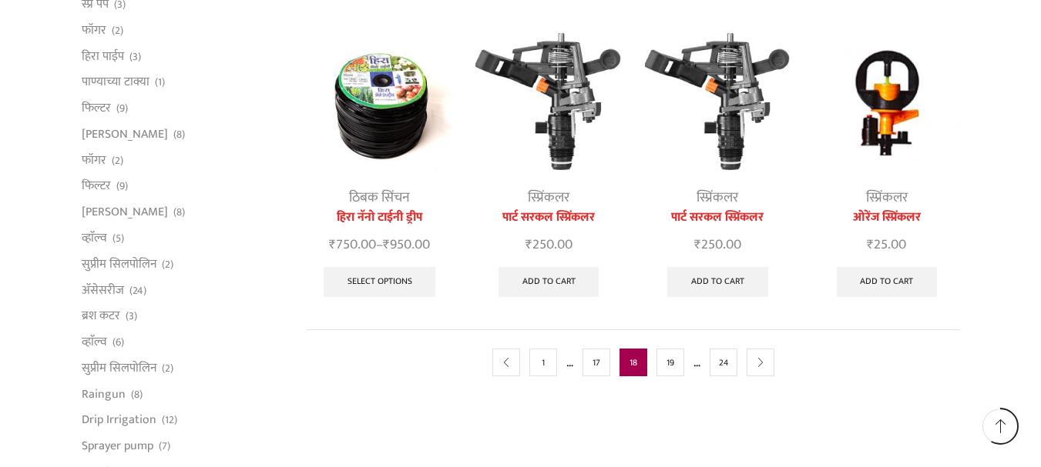
scroll to position [770, 0]
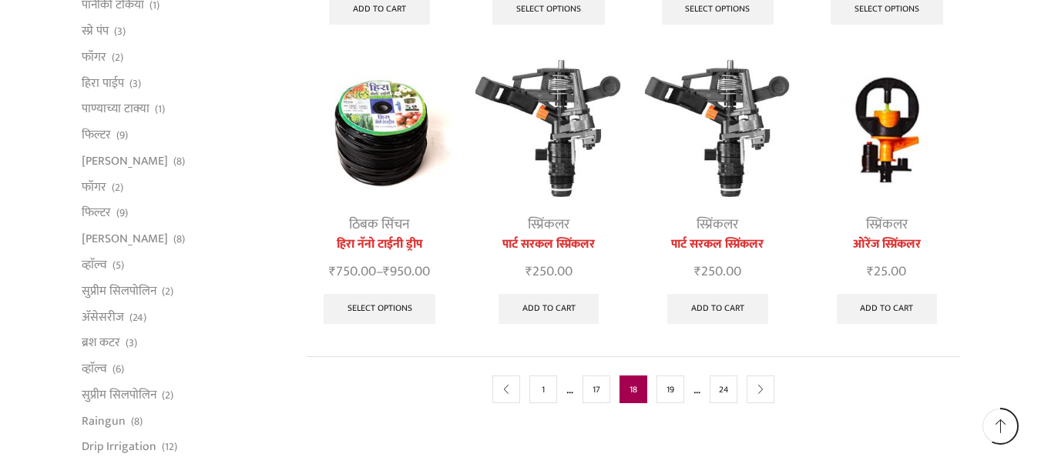
click at [893, 149] on img at bounding box center [886, 130] width 146 height 146
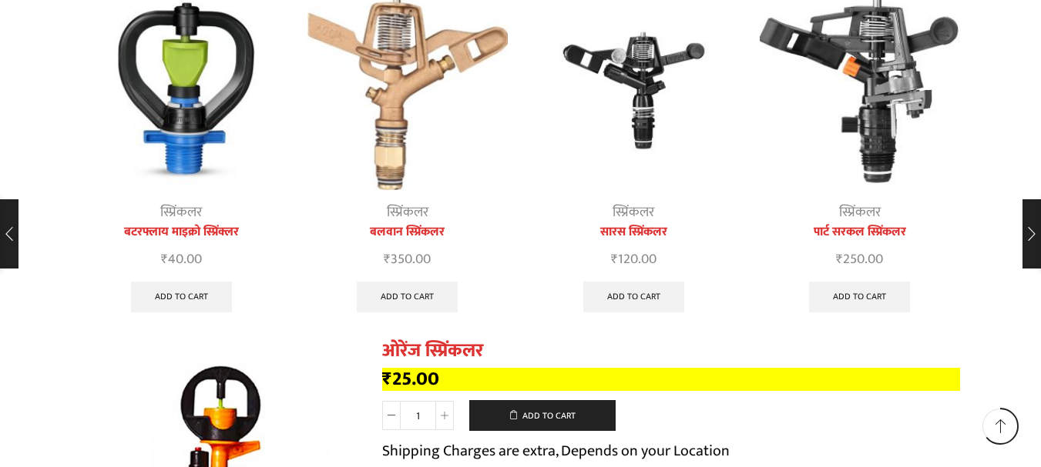
scroll to position [3158, 0]
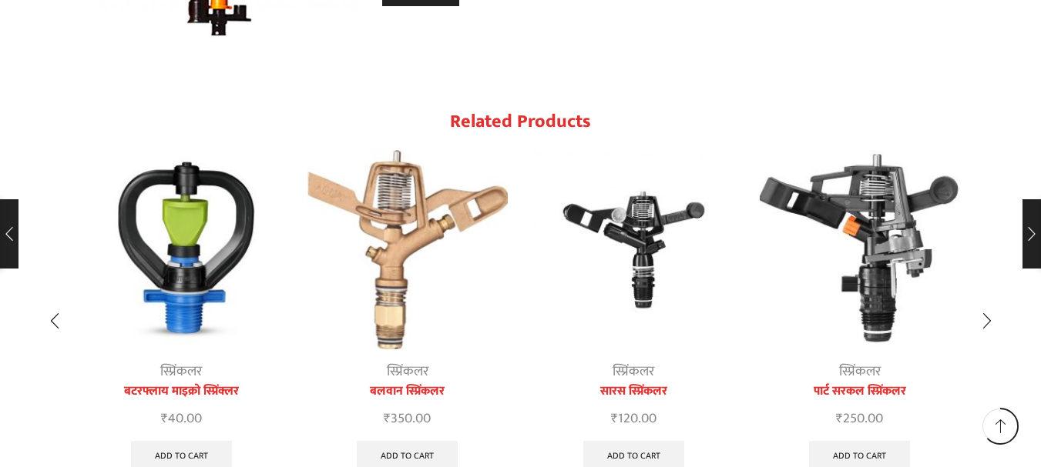
click at [202, 229] on img "1 / 5" at bounding box center [182, 250] width 200 height 200
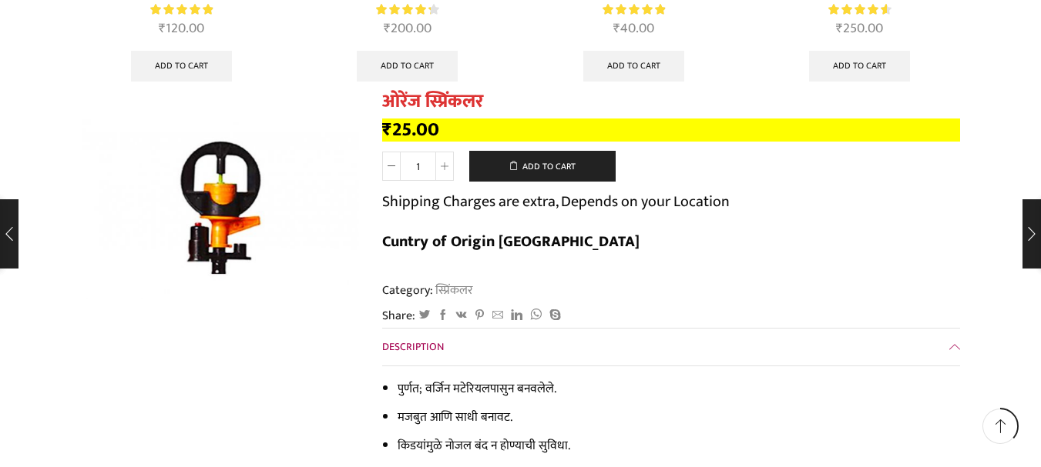
scroll to position [1533, 0]
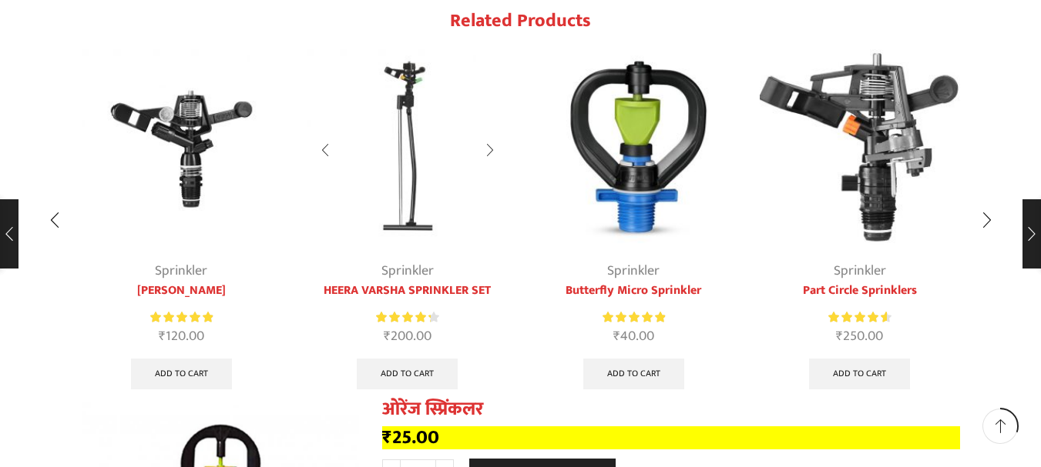
click at [411, 106] on img "2 / 5" at bounding box center [407, 149] width 200 height 200
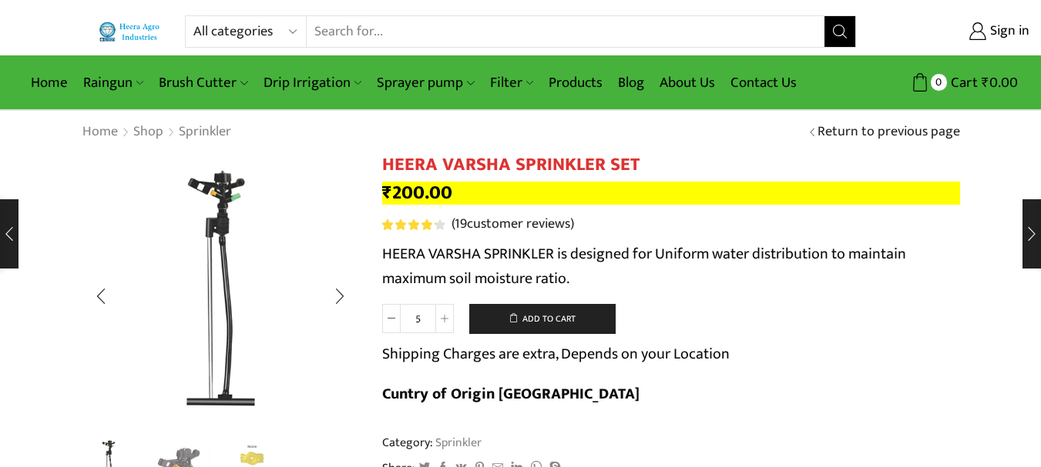
click at [212, 243] on img "1 / 3" at bounding box center [220, 292] width 277 height 277
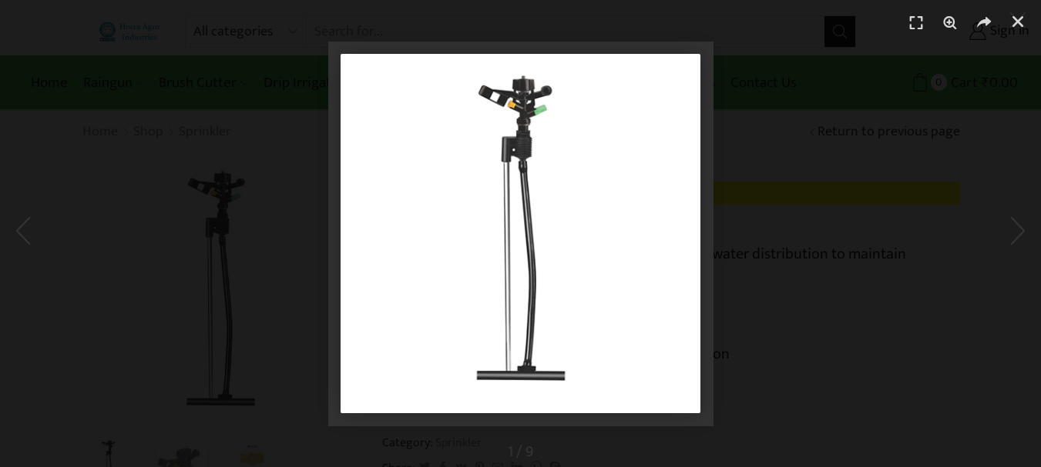
click at [548, 116] on img "1 / 1" at bounding box center [520, 234] width 360 height 360
click at [1021, 29] on link "Close (Esc)" at bounding box center [1017, 21] width 23 height 23
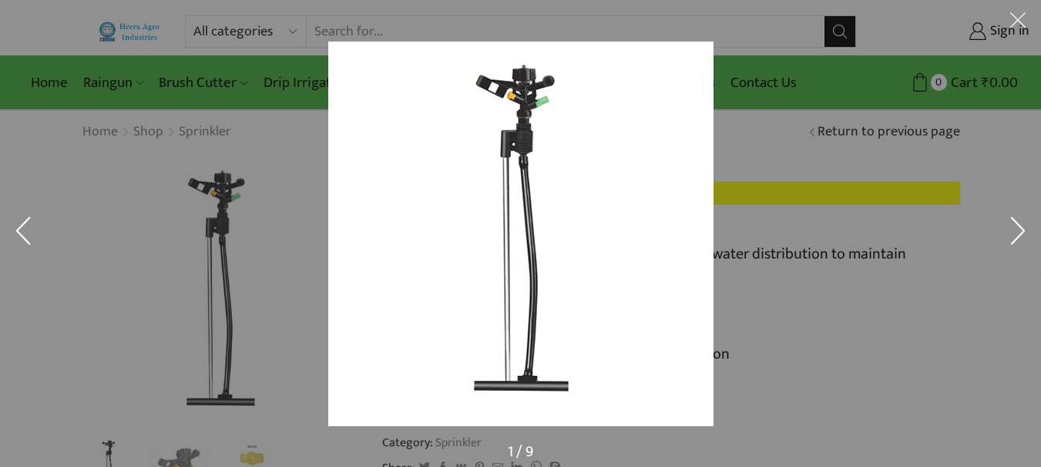
click at [1015, 222] on button at bounding box center [1017, 234] width 46 height 77
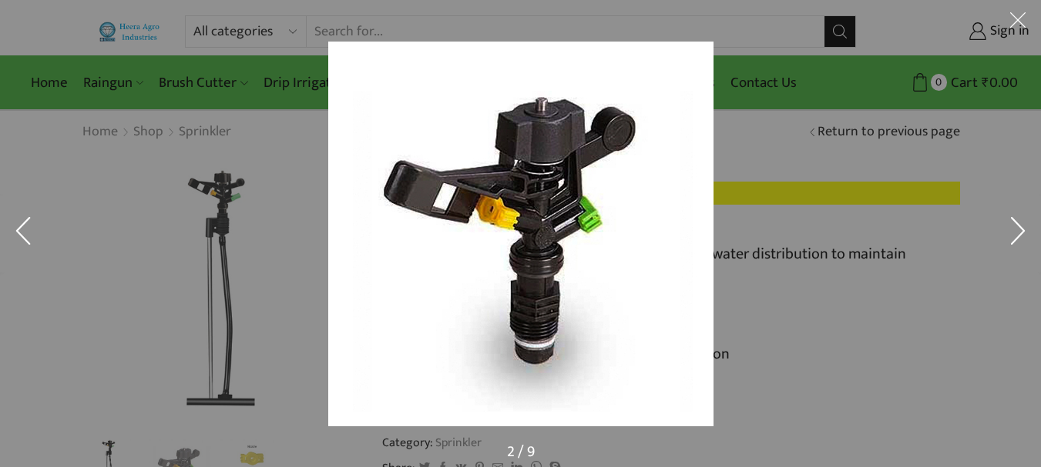
click at [1015, 222] on button at bounding box center [1017, 234] width 46 height 77
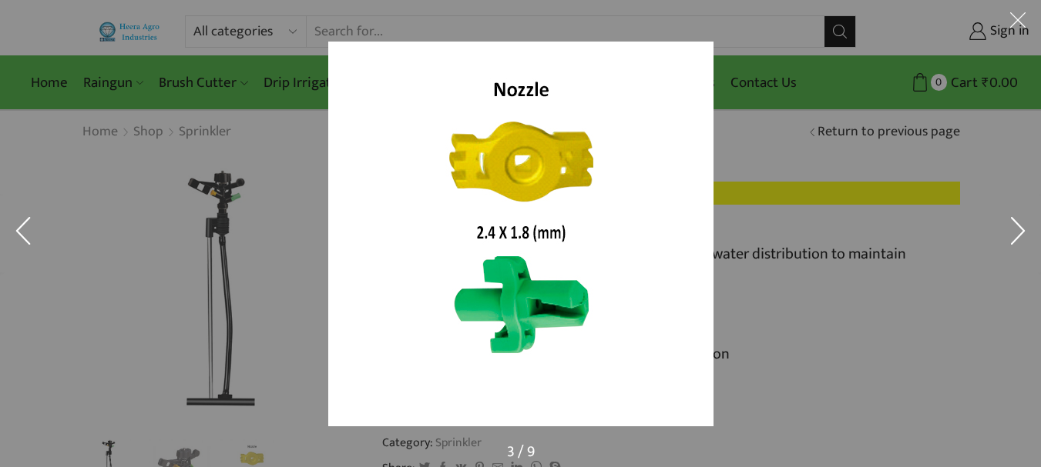
click at [1015, 222] on button at bounding box center [1017, 234] width 46 height 77
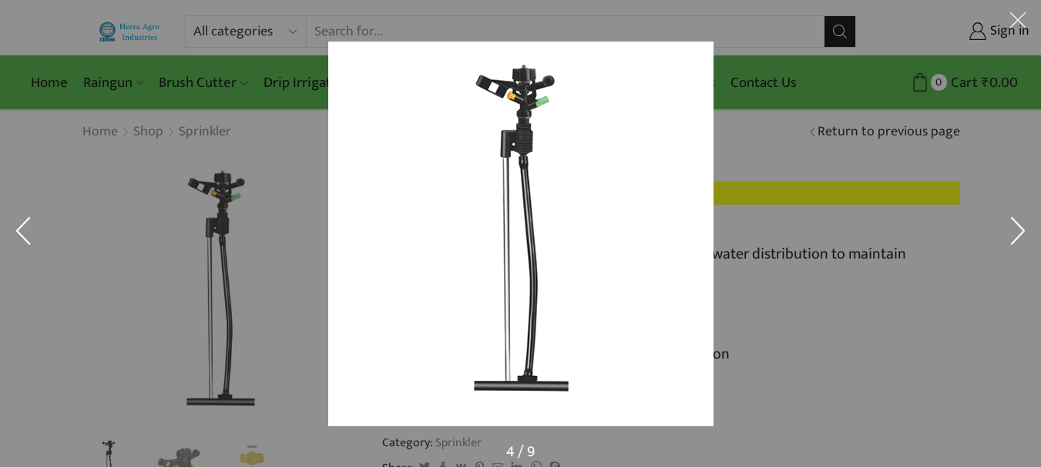
click at [1015, 222] on button at bounding box center [1017, 234] width 46 height 77
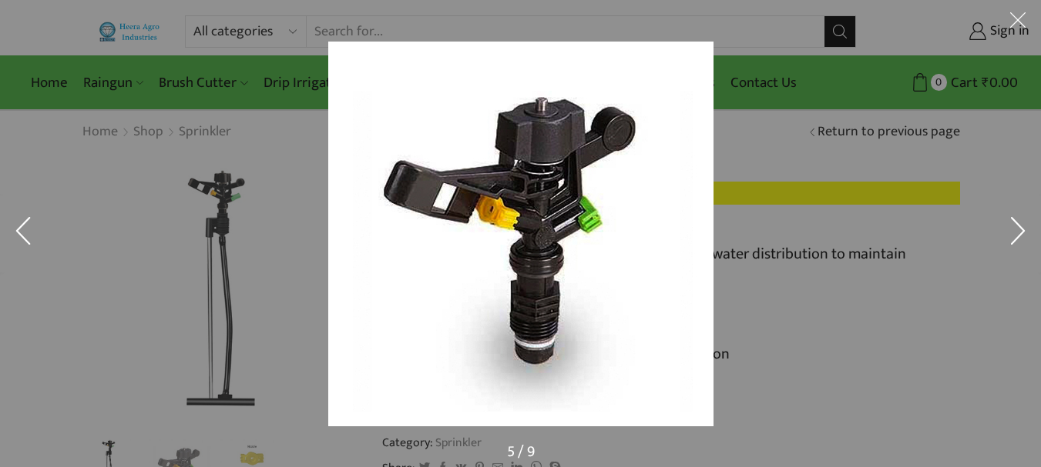
click at [1015, 222] on button at bounding box center [1017, 234] width 46 height 77
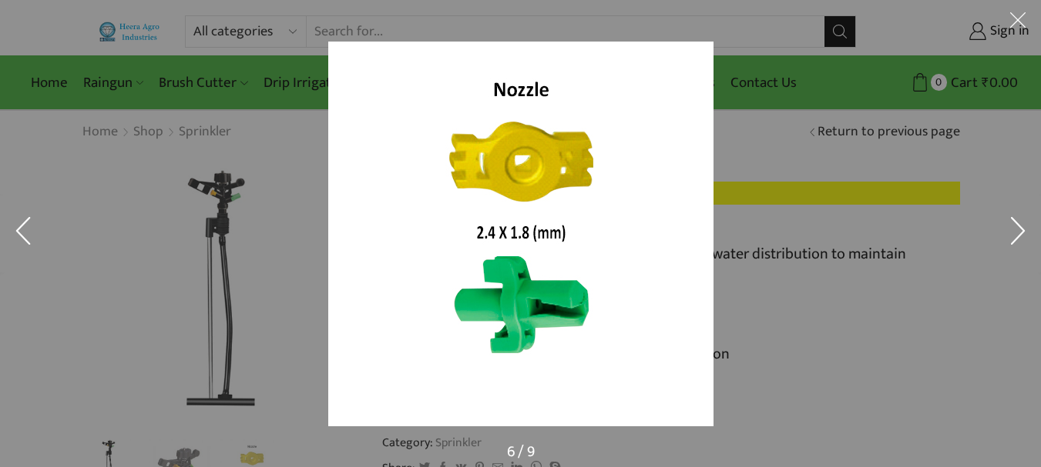
click at [1015, 21] on button at bounding box center [1017, 23] width 46 height 46
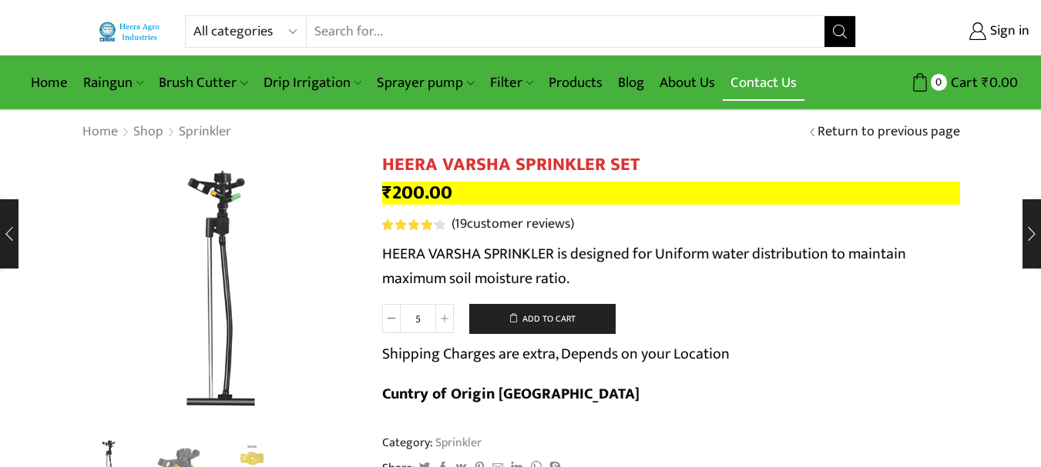
click at [754, 83] on link "Contact Us" at bounding box center [763, 83] width 82 height 36
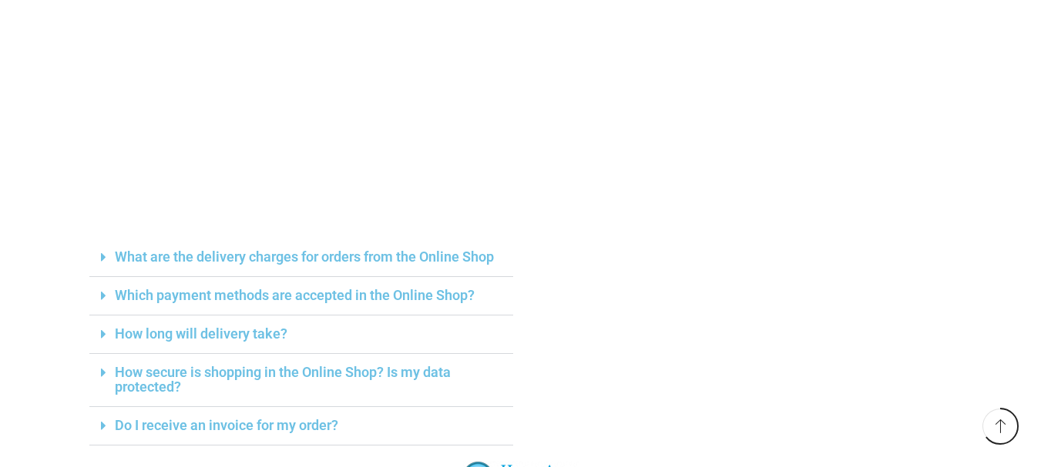
scroll to position [539, 0]
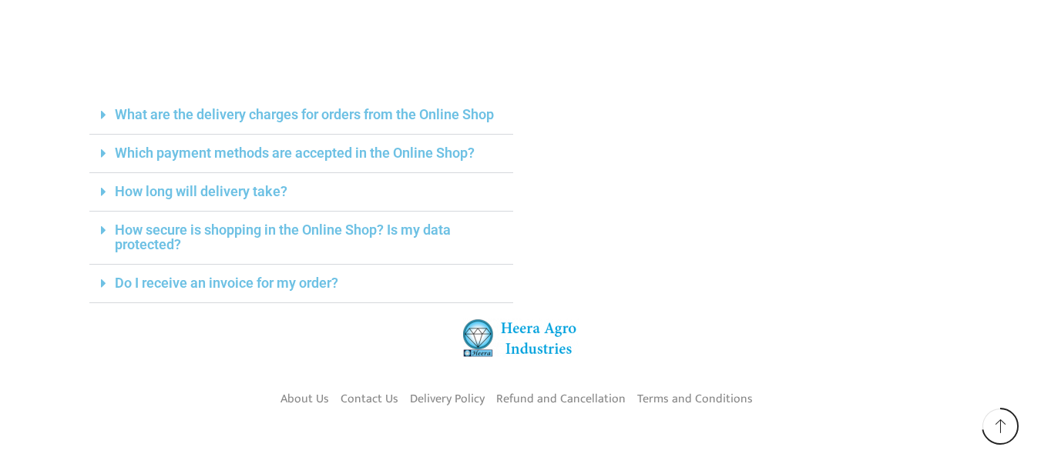
click at [461, 119] on link "What are the delivery charges for orders from the Online Shop" at bounding box center [304, 114] width 379 height 16
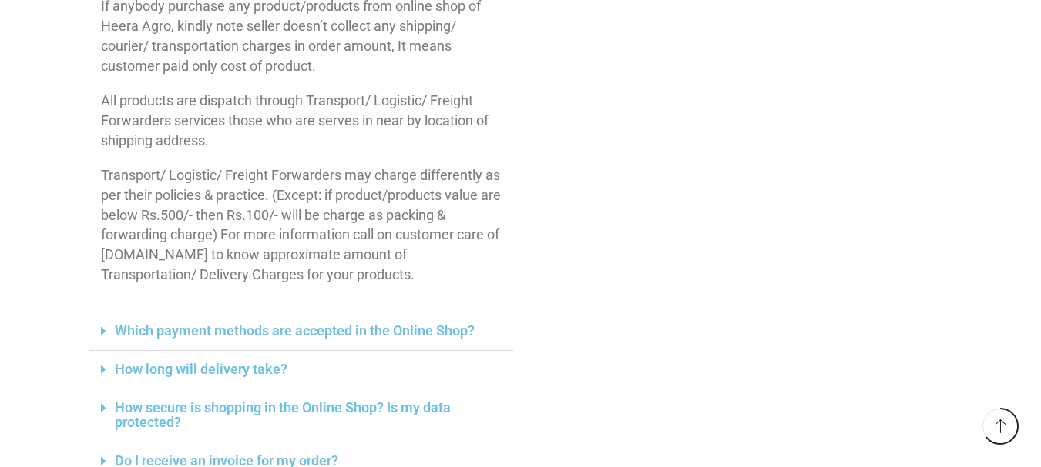
scroll to position [693, 0]
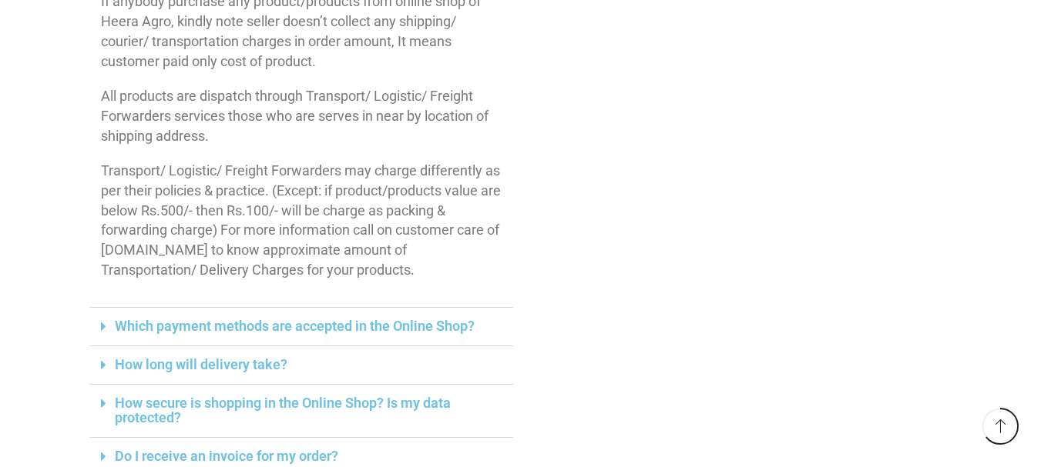
click at [229, 358] on link "How long will delivery take?" at bounding box center [201, 365] width 173 height 16
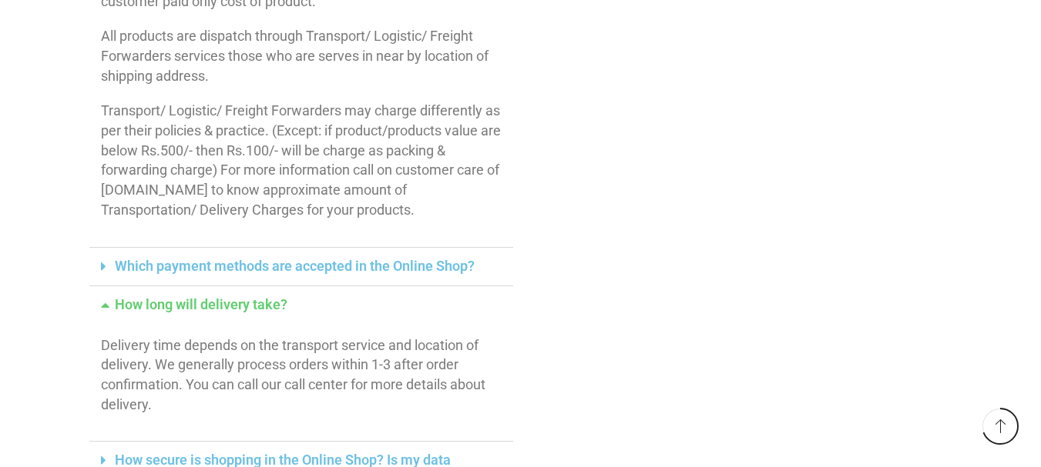
scroll to position [847, 0]
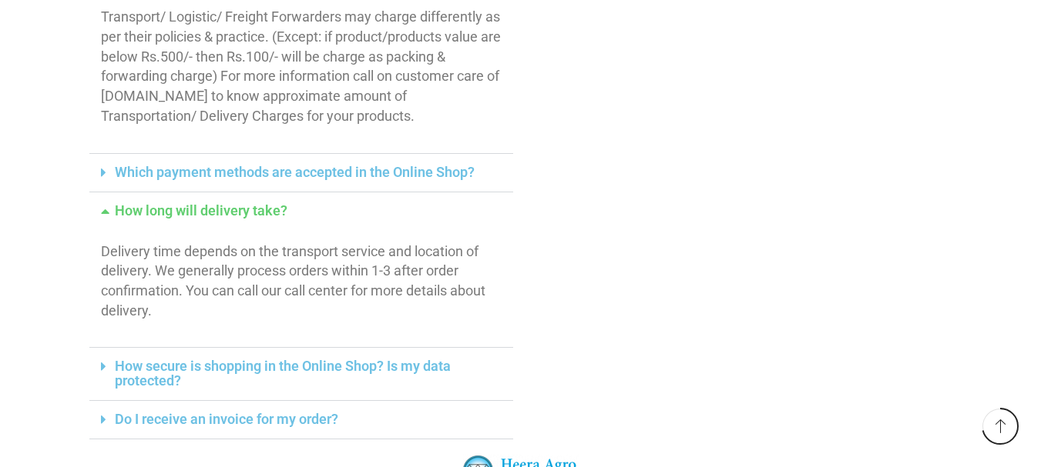
click at [183, 209] on link "How long will delivery take?" at bounding box center [201, 211] width 173 height 16
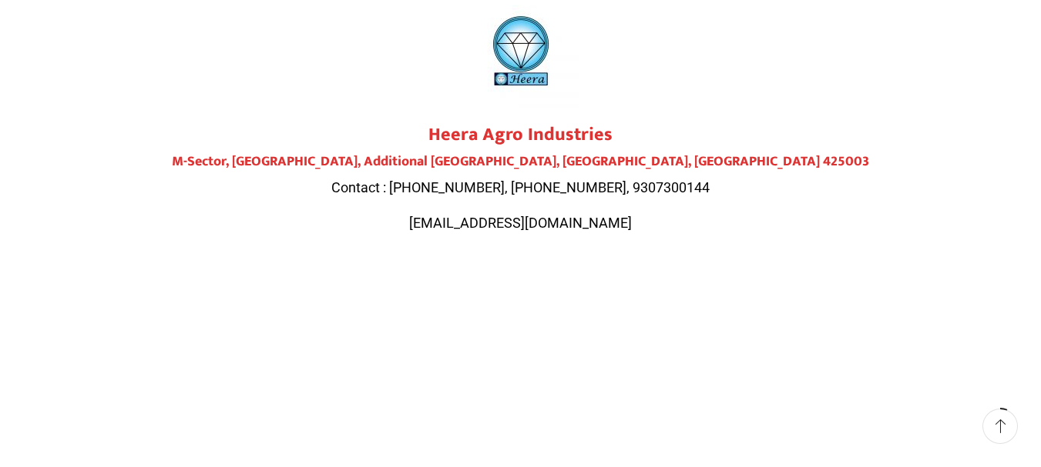
scroll to position [0, 0]
